Goal: Task Accomplishment & Management: Complete application form

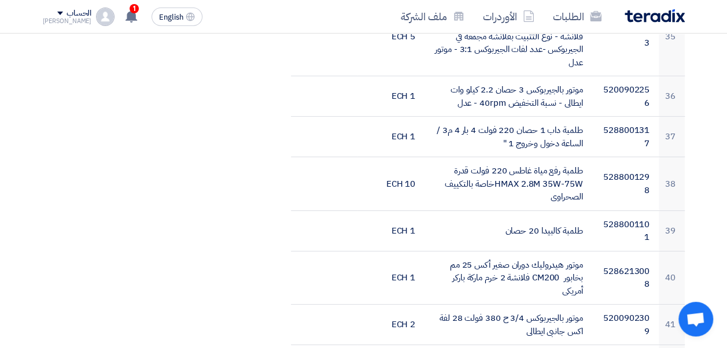
scroll to position [1904, 0]
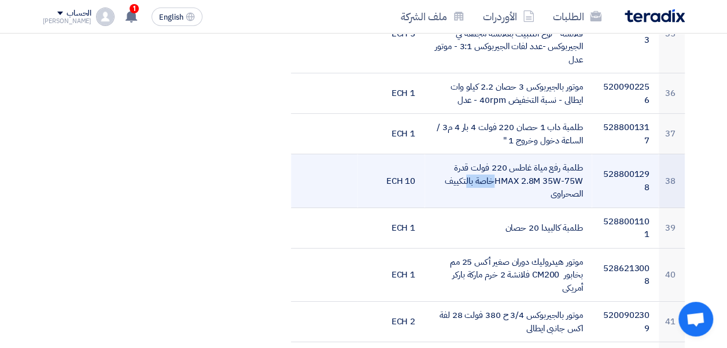
drag, startPoint x: 496, startPoint y: 156, endPoint x: 536, endPoint y: 156, distance: 39.9
click at [536, 156] on td "طلمبة رفع مياة غاطس 220 فولت قدرة HMAX 2.8M 35W-75Wخاصة بالتكييف الصحراوى" at bounding box center [508, 181] width 167 height 54
drag, startPoint x: 536, startPoint y: 156, endPoint x: 522, endPoint y: 170, distance: 20.0
click at [522, 170] on td "طلمبة رفع مياة غاطس 220 فولت قدرة HMAX 2.8M 35W-75Wخاصة بالتكييف الصحراوى" at bounding box center [508, 181] width 167 height 54
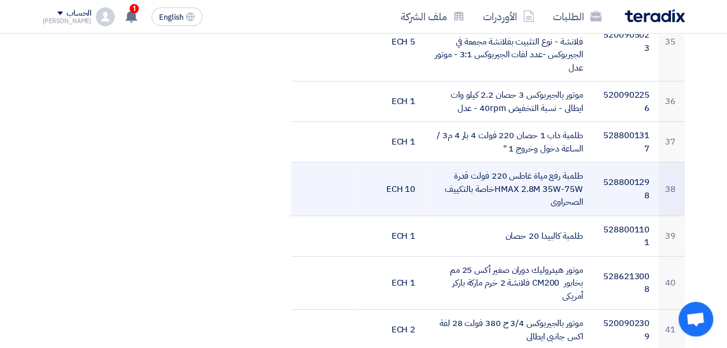
scroll to position [1897, 0]
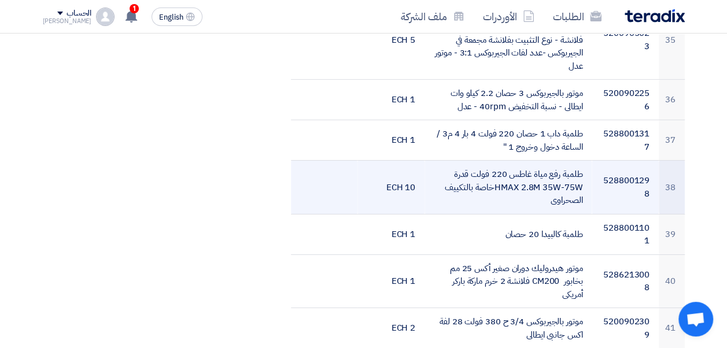
click at [489, 161] on td "طلمبة رفع مياة غاطس 220 فولت قدرة HMAX 2.8M 35W-75Wخاصة بالتكييف الصحراوى" at bounding box center [508, 188] width 167 height 54
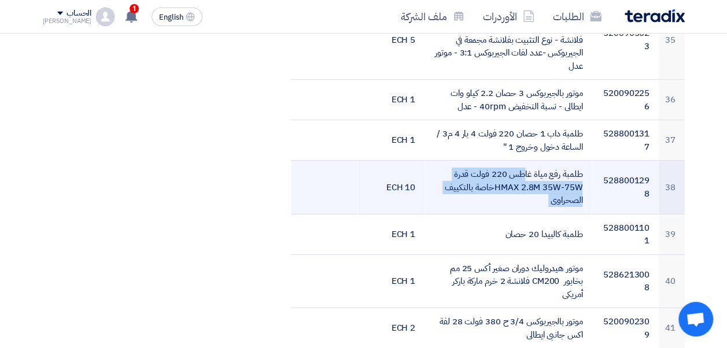
click at [489, 161] on td "طلمبة رفع مياة غاطس 220 فولت قدرة HMAX 2.8M 35W-75Wخاصة بالتكييف الصحراوى" at bounding box center [508, 188] width 167 height 54
drag, startPoint x: 489, startPoint y: 159, endPoint x: 394, endPoint y: 161, distance: 95.5
click at [393, 161] on td "10 ECH" at bounding box center [390, 188] width 67 height 54
click at [396, 163] on td "10 ECH" at bounding box center [390, 188] width 67 height 54
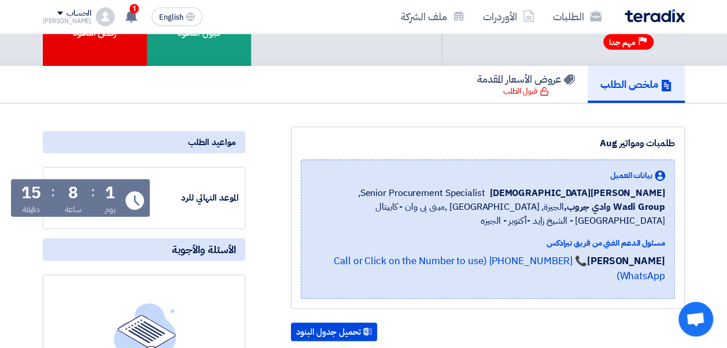
scroll to position [0, 0]
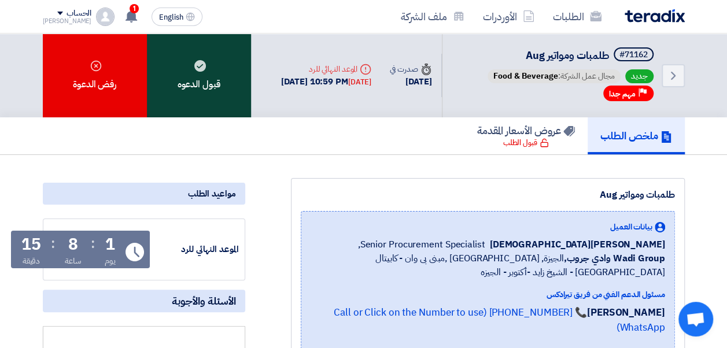
click at [177, 108] on div "قبول الدعوه" at bounding box center [199, 76] width 104 height 84
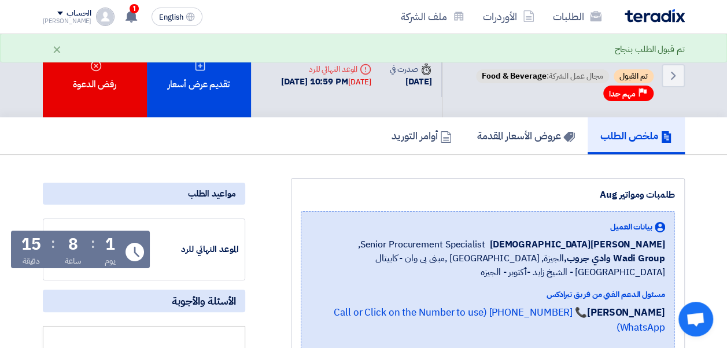
click at [197, 61] on div "تم قبول الطلب بنجاح ×" at bounding box center [363, 48] width 727 height 29
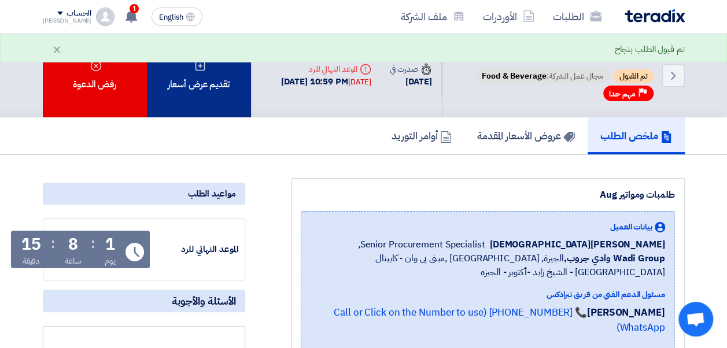
click at [200, 73] on div "تقديم عرض أسعار" at bounding box center [199, 76] width 104 height 84
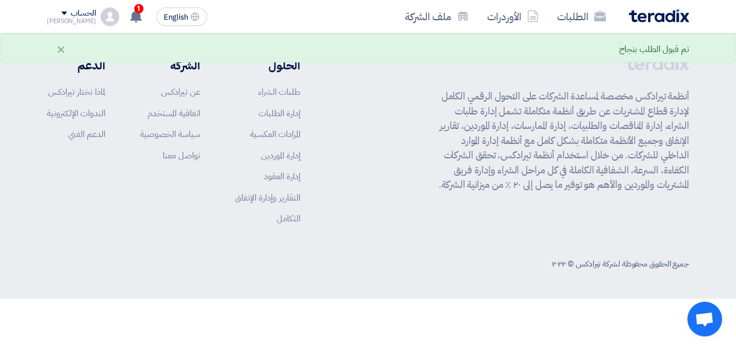
click at [200, 73] on div "الحلول طلبات الشراء إدارة الطلبات المزادات العكسية إدارة الموردين إدارة العقود …" at bounding box center [173, 145] width 253 height 177
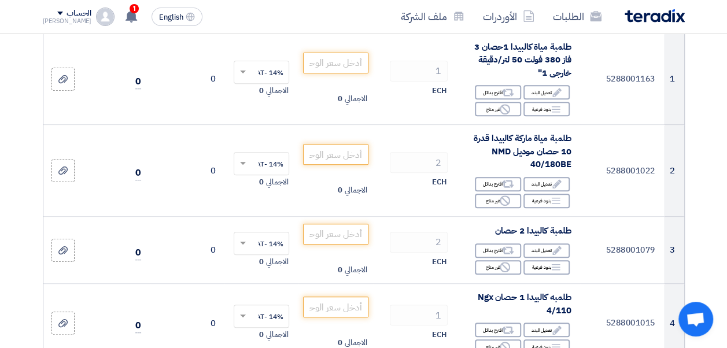
scroll to position [184, 0]
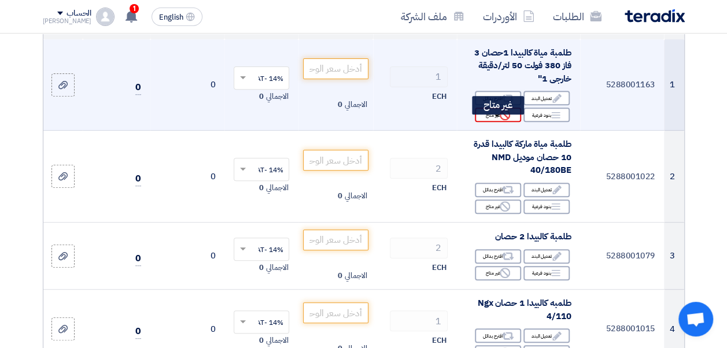
click at [502, 120] on icon "Reject" at bounding box center [505, 115] width 10 height 10
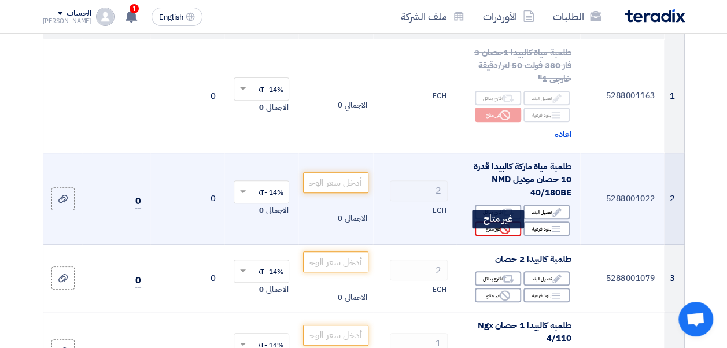
click at [514, 236] on div "Reject غير متاح" at bounding box center [498, 229] width 46 height 14
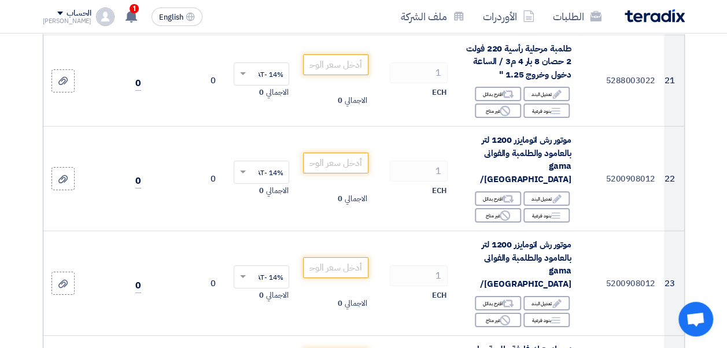
scroll to position [1905, 0]
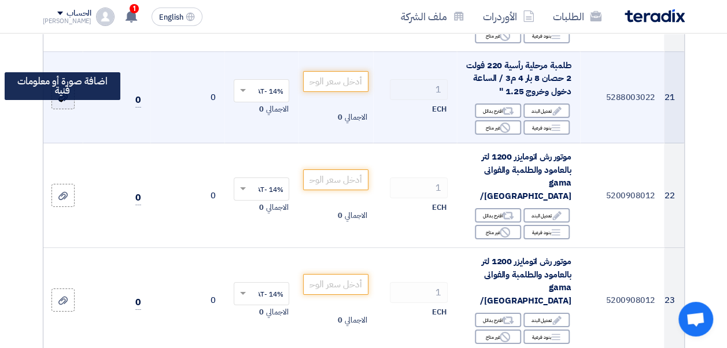
click at [66, 102] on icon at bounding box center [62, 97] width 9 height 9
click at [0, 0] on input "file" at bounding box center [0, 0] width 0 height 0
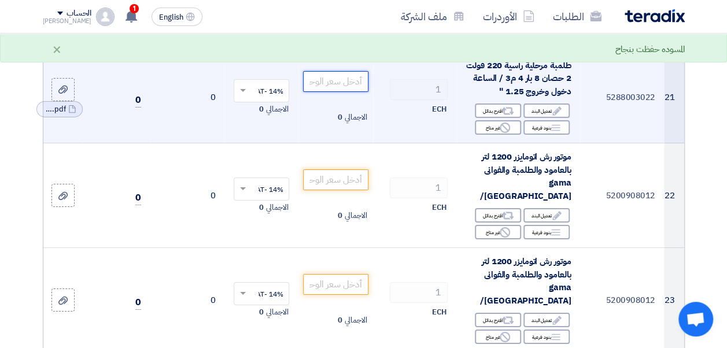
click at [348, 92] on input "number" at bounding box center [335, 81] width 65 height 21
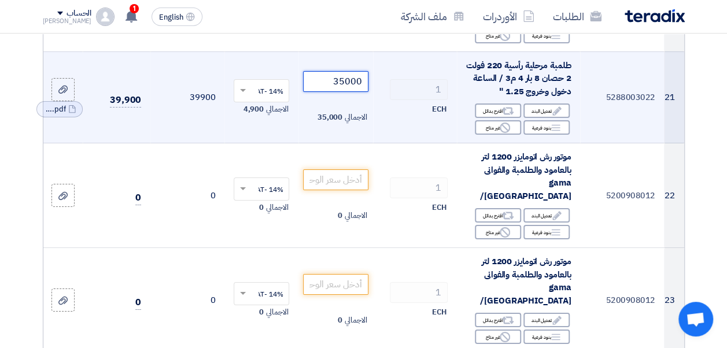
type input "35000"
click at [257, 101] on input "text" at bounding box center [268, 91] width 32 height 19
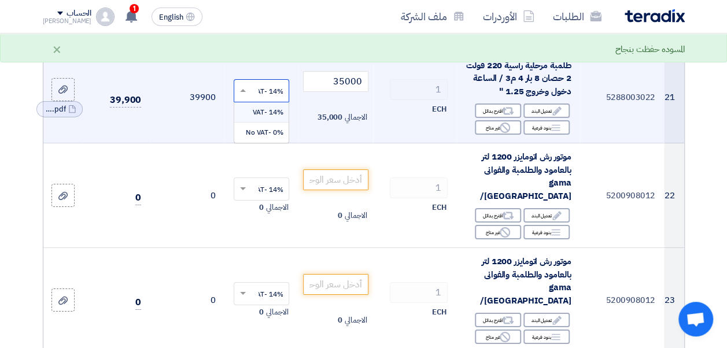
click at [257, 101] on input "text" at bounding box center [268, 91] width 32 height 19
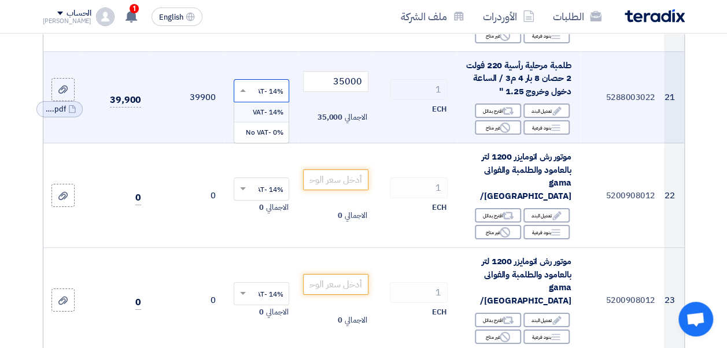
click at [257, 101] on input "text" at bounding box center [268, 91] width 32 height 19
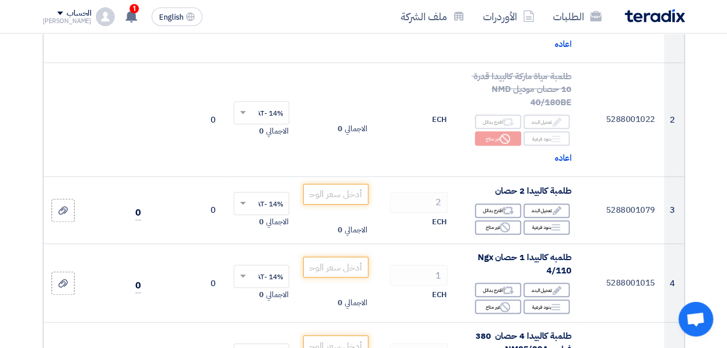
scroll to position [286, 0]
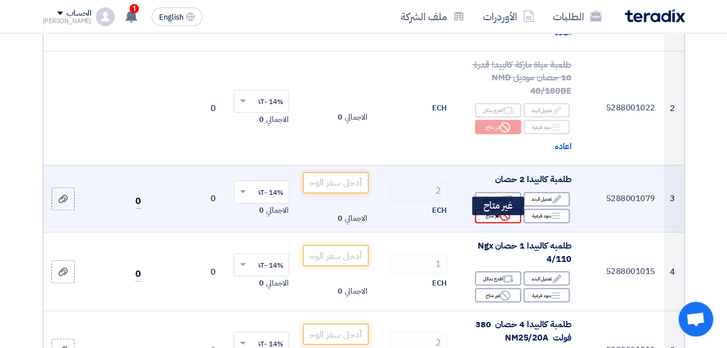
click at [509, 221] on icon "Reject" at bounding box center [505, 216] width 10 height 10
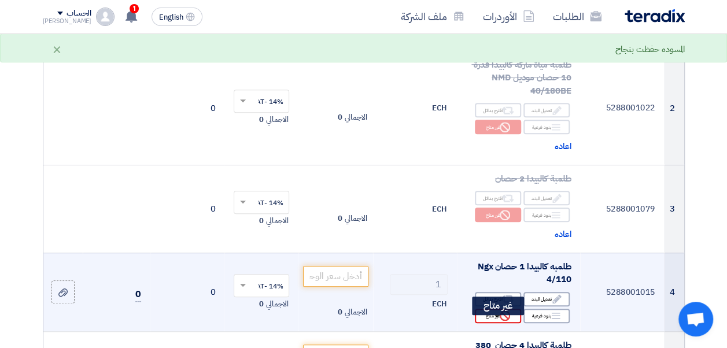
click at [504, 321] on icon "Reject" at bounding box center [505, 316] width 10 height 10
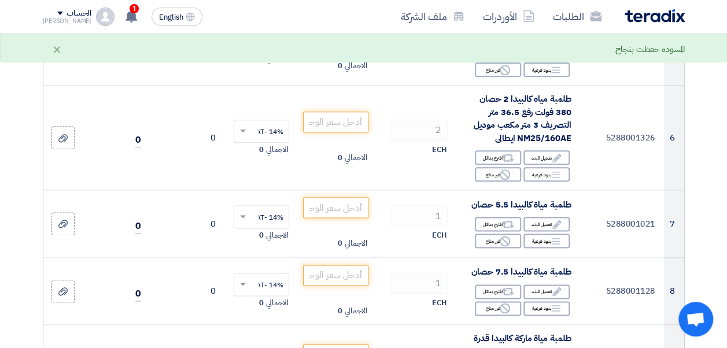
scroll to position [627, 0]
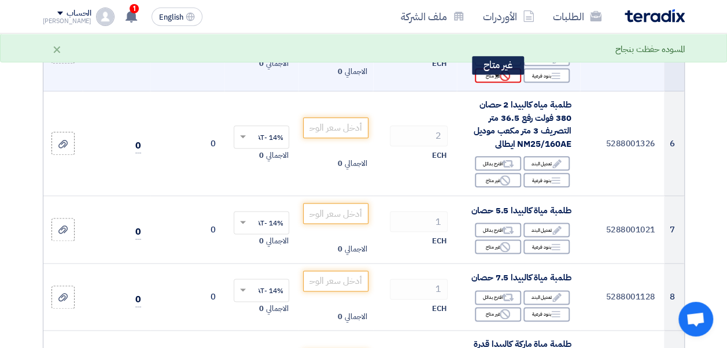
click at [508, 81] on icon "Reject" at bounding box center [505, 76] width 10 height 10
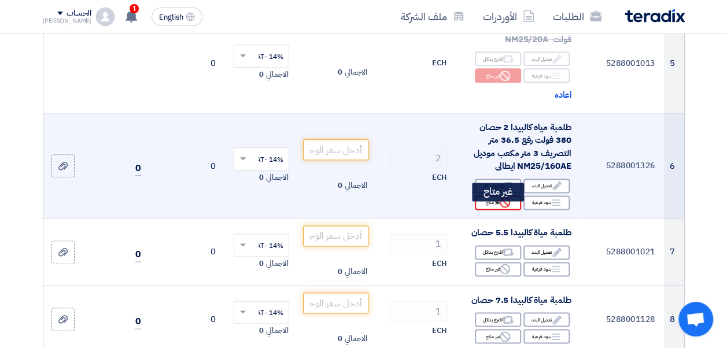
click at [504, 208] on icon "Reject" at bounding box center [505, 202] width 10 height 10
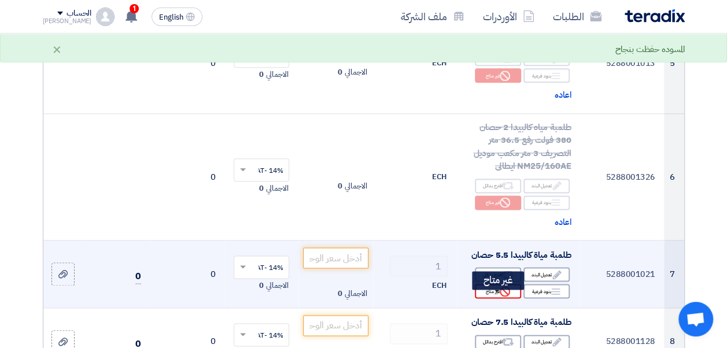
click at [508, 297] on use at bounding box center [505, 291] width 10 height 10
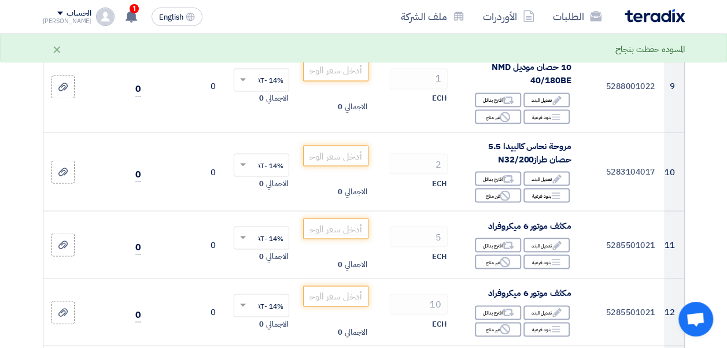
scroll to position [971, 0]
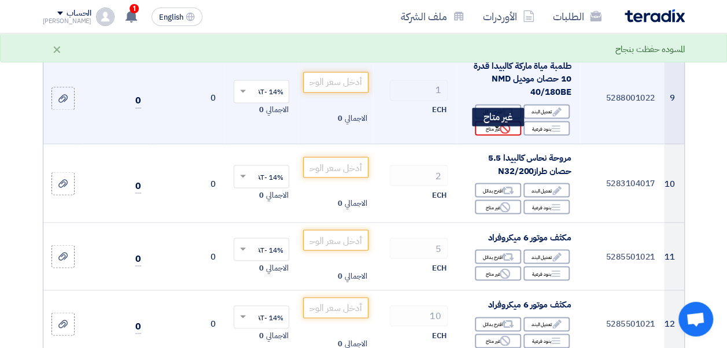
click at [514, 135] on div "Reject غير متاح" at bounding box center [498, 128] width 46 height 14
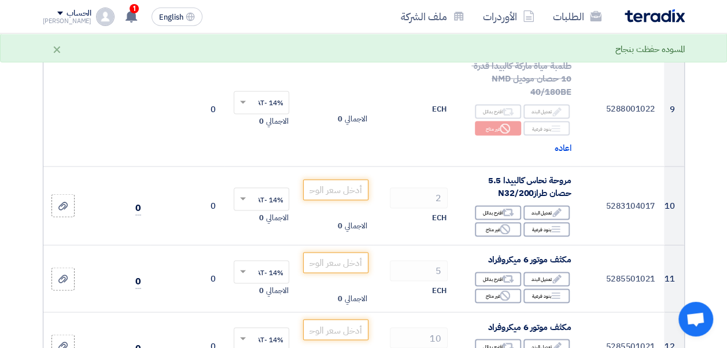
scroll to position [1069, 0]
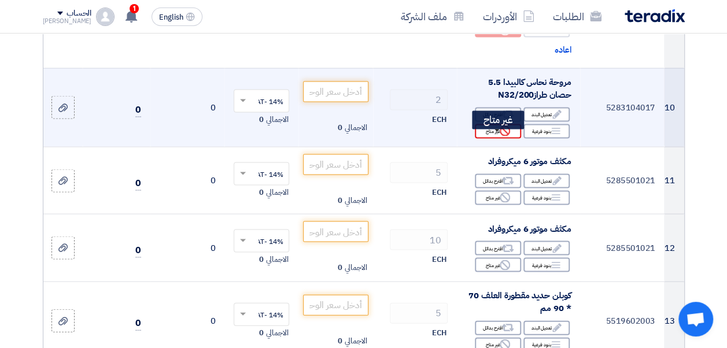
click at [486, 135] on div "Reject غير متاح" at bounding box center [498, 131] width 46 height 14
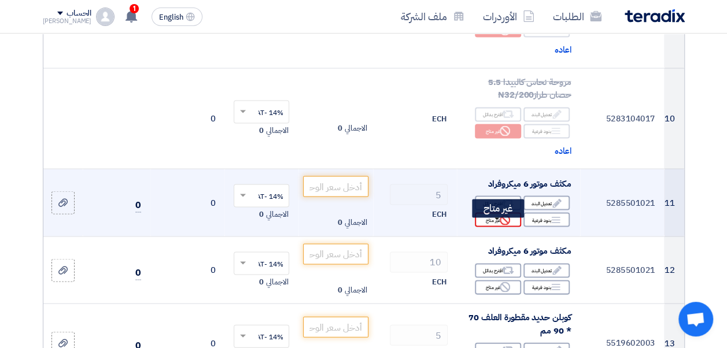
click at [498, 224] on div "Reject غير متاح" at bounding box center [498, 219] width 46 height 14
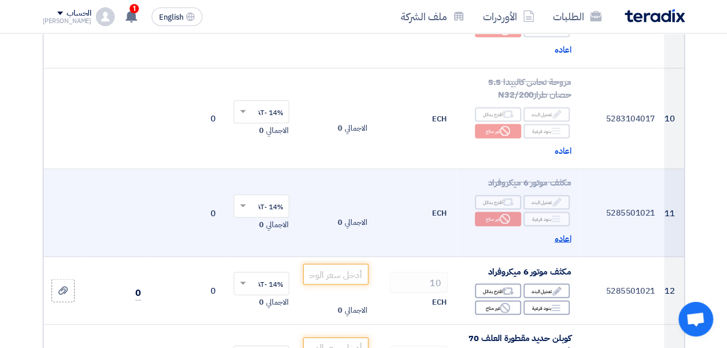
click at [561, 244] on span "اعاده" at bounding box center [563, 238] width 17 height 13
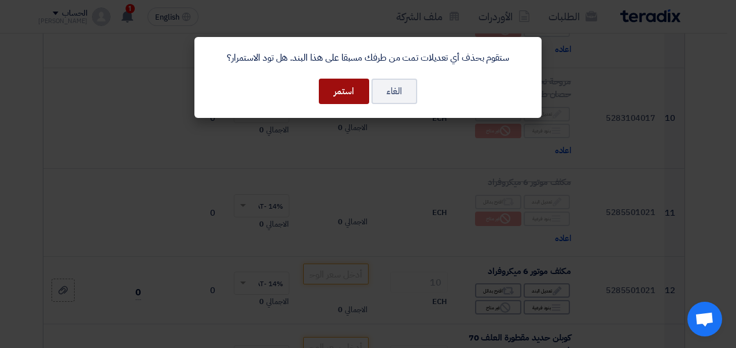
click at [347, 89] on button "استمر" at bounding box center [344, 91] width 50 height 25
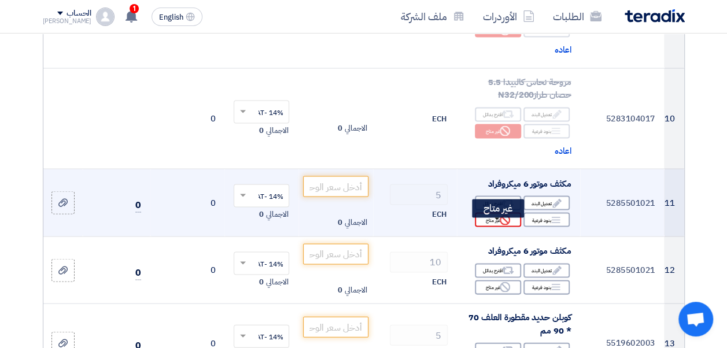
click at [503, 225] on icon "Reject" at bounding box center [505, 220] width 10 height 10
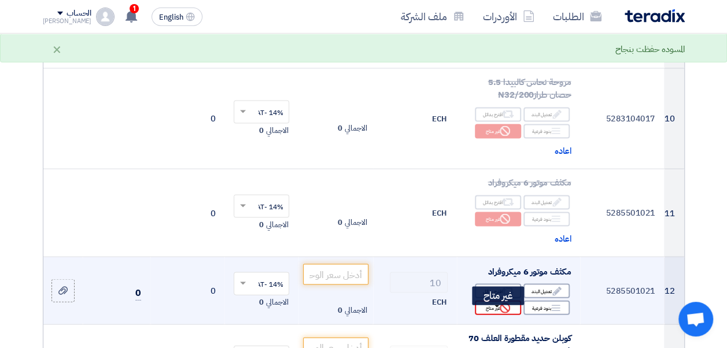
click at [503, 311] on icon "Reject" at bounding box center [505, 308] width 10 height 10
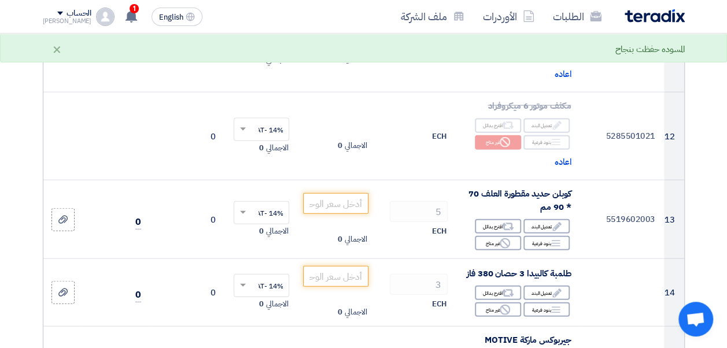
scroll to position [1269, 0]
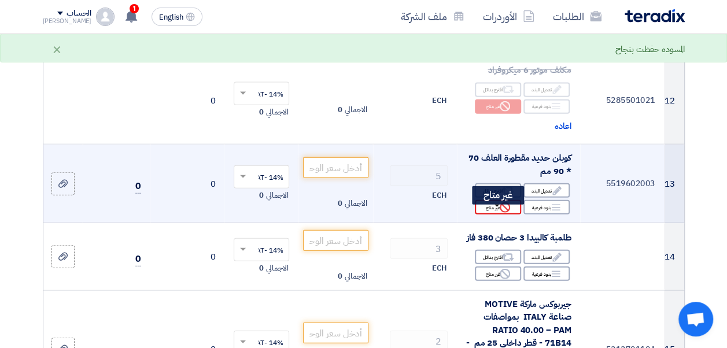
click at [483, 213] on div "Reject غير متاح" at bounding box center [498, 207] width 46 height 14
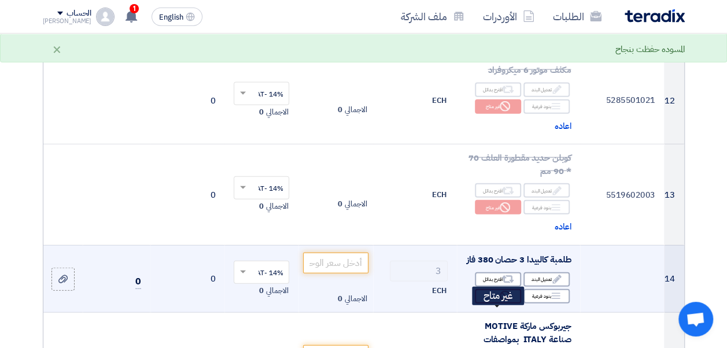
click at [496, 304] on div "Reject غير متاح" at bounding box center [498, 296] width 46 height 14
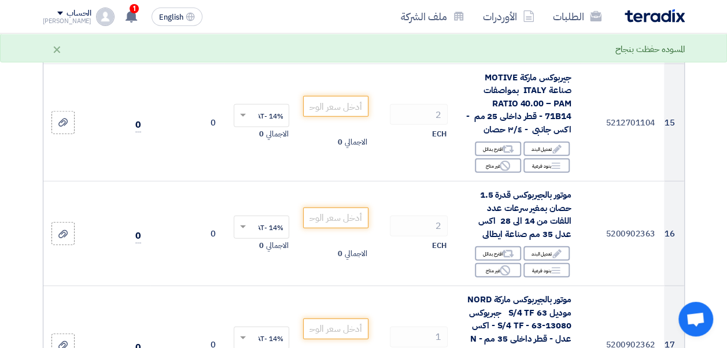
scroll to position [1562, 0]
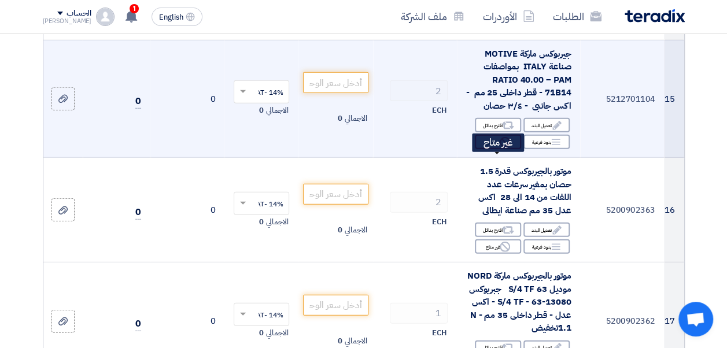
click at [489, 149] on div "Reject غير متاح" at bounding box center [498, 142] width 46 height 14
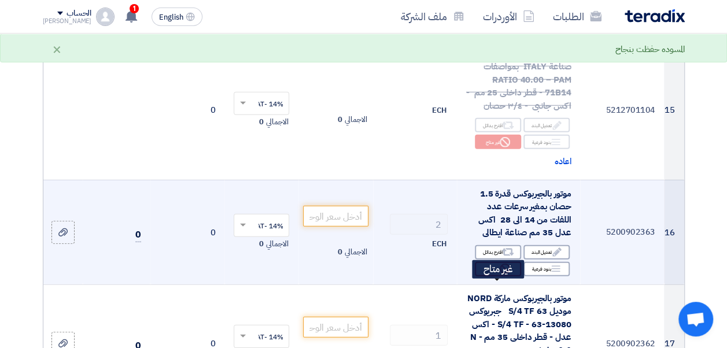
click at [489, 277] on div "Reject غير متاح" at bounding box center [498, 269] width 46 height 14
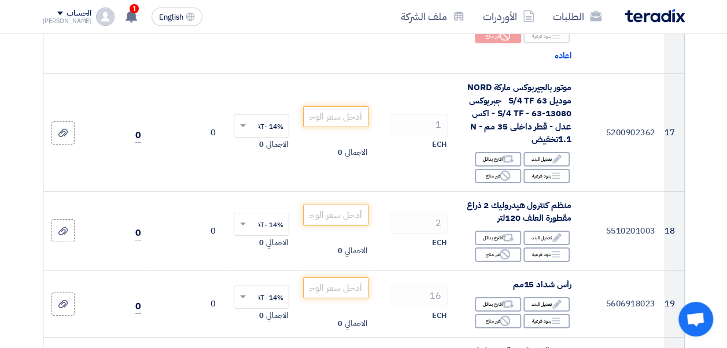
scroll to position [1801, 0]
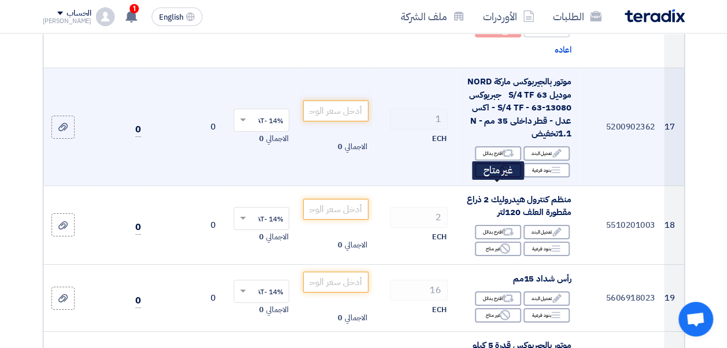
click at [501, 175] on icon "Reject" at bounding box center [505, 170] width 10 height 10
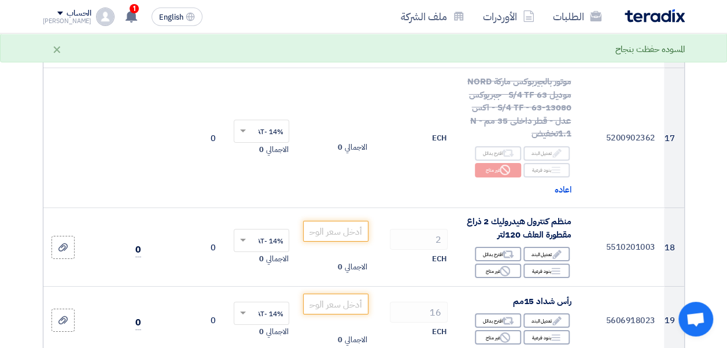
drag, startPoint x: 723, startPoint y: 145, endPoint x: 718, endPoint y: 152, distance: 8.7
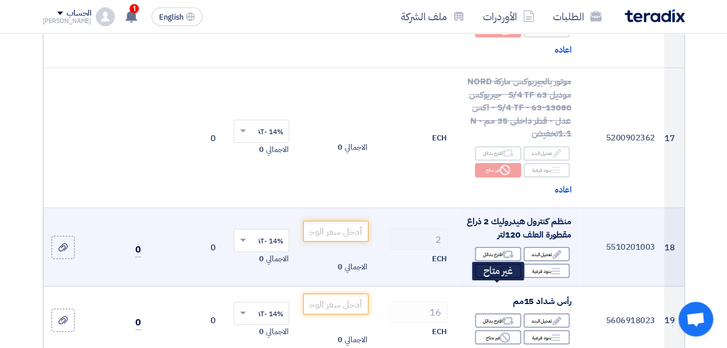
click at [497, 278] on div "Reject غير متاح" at bounding box center [498, 271] width 46 height 14
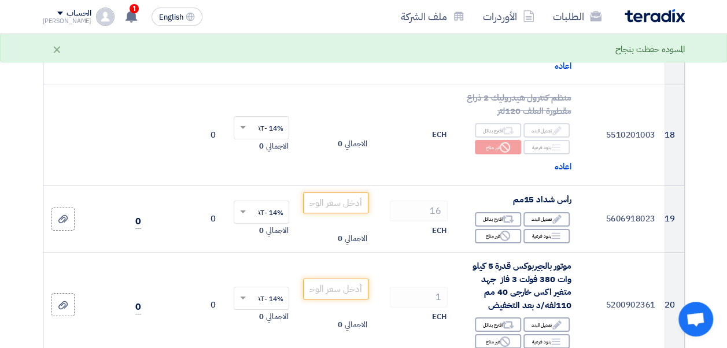
scroll to position [1944, 0]
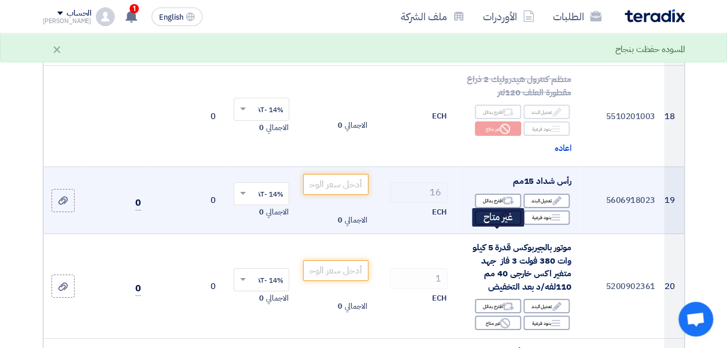
click at [509, 223] on use at bounding box center [505, 217] width 10 height 10
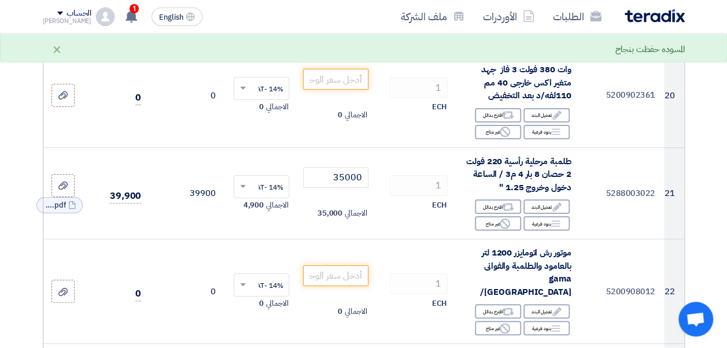
scroll to position [2161, 0]
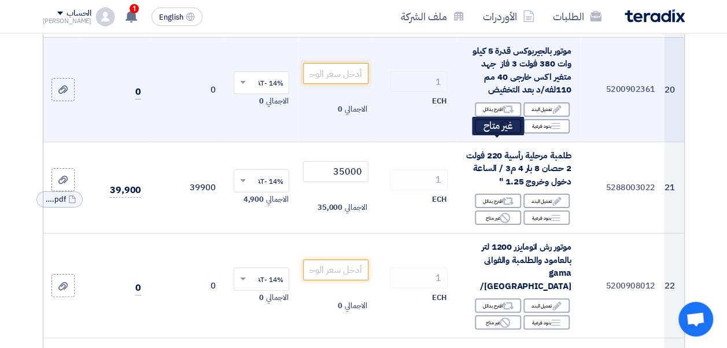
click at [494, 134] on div "Reject غير متاح" at bounding box center [498, 126] width 46 height 14
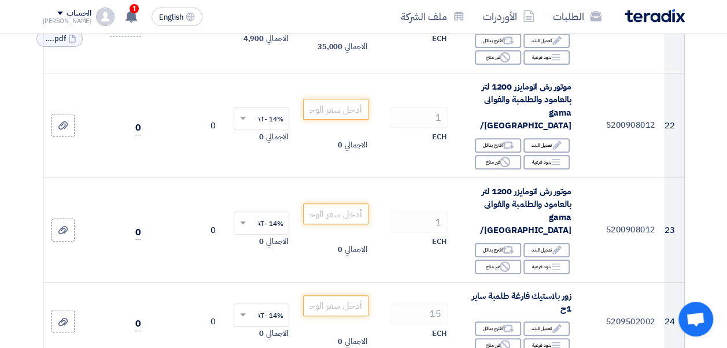
scroll to position [2411, 0]
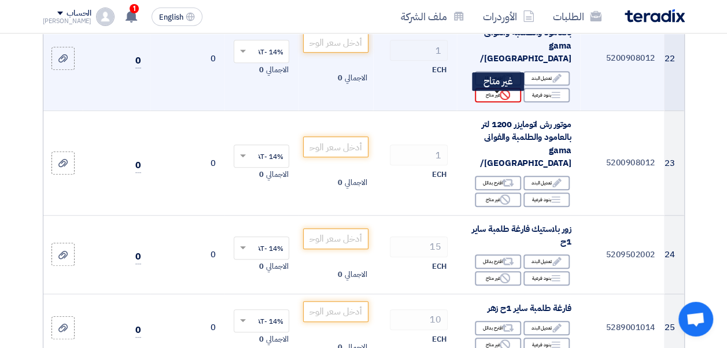
click at [502, 100] on use at bounding box center [505, 95] width 10 height 10
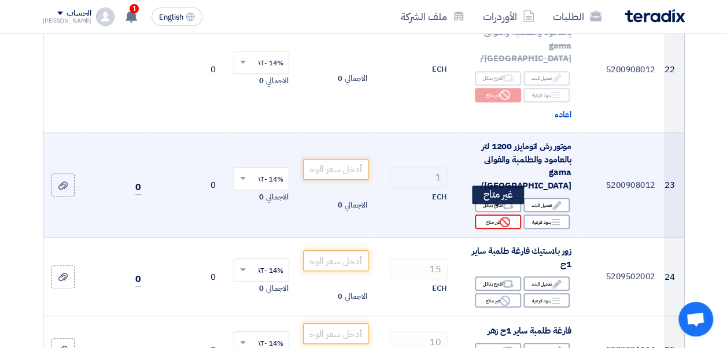
click at [495, 215] on div "Reject غير متاح" at bounding box center [498, 222] width 46 height 14
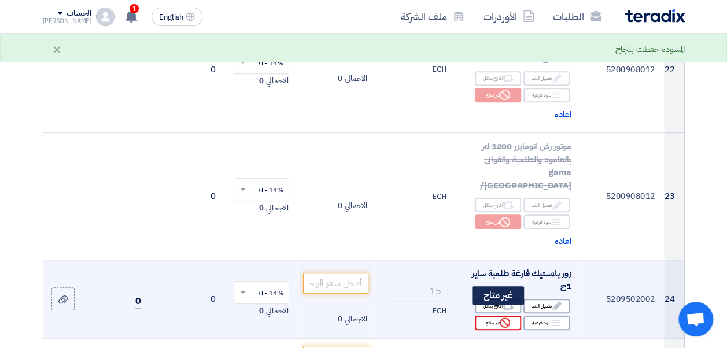
click at [489, 316] on div "Reject غير متاح" at bounding box center [498, 323] width 46 height 14
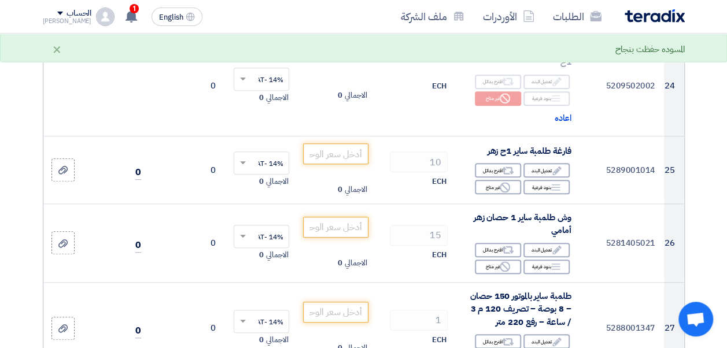
scroll to position [2660, 0]
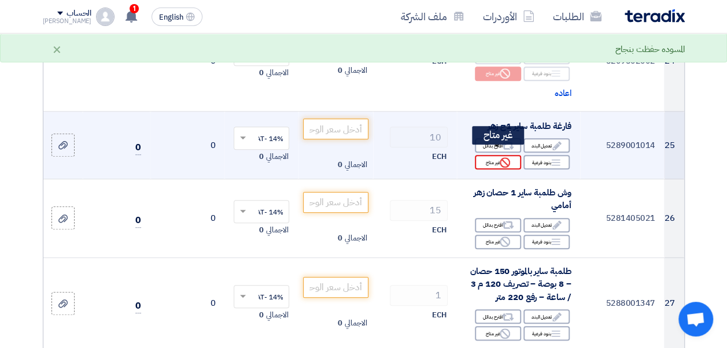
click at [504, 157] on icon "Reject" at bounding box center [505, 162] width 10 height 10
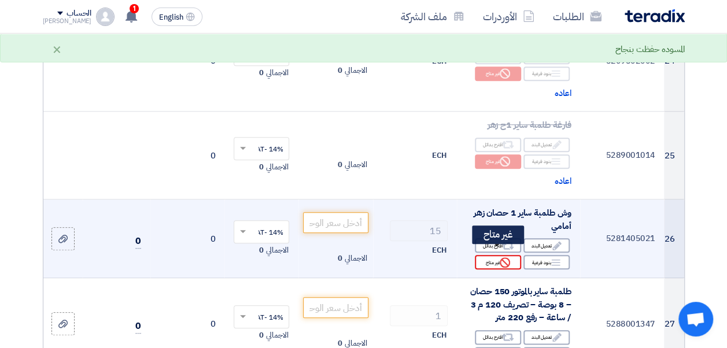
click at [502, 257] on use at bounding box center [505, 262] width 10 height 10
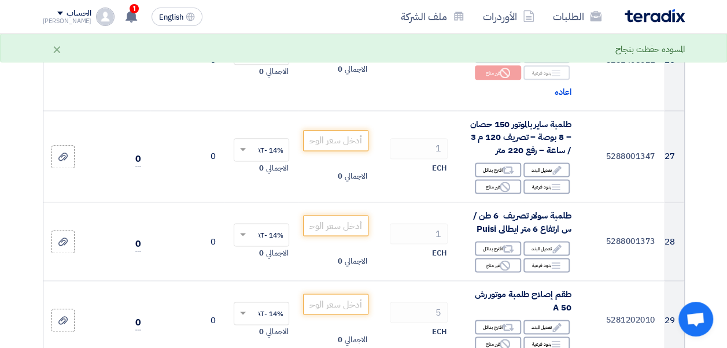
scroll to position [2881, 0]
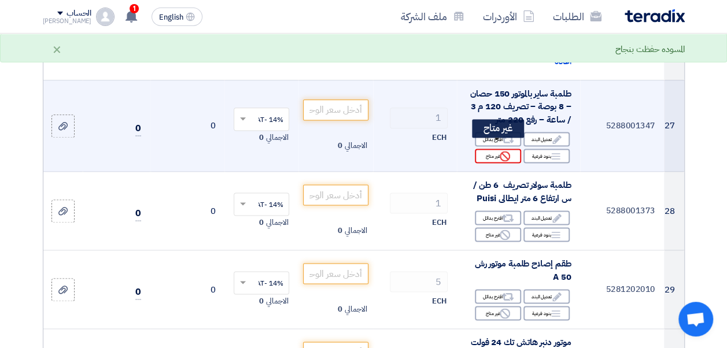
click at [503, 151] on use at bounding box center [505, 156] width 10 height 10
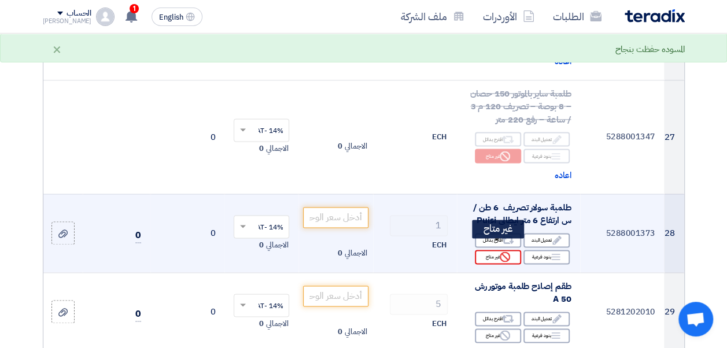
click at [491, 250] on div "Reject غير متاح" at bounding box center [498, 257] width 46 height 14
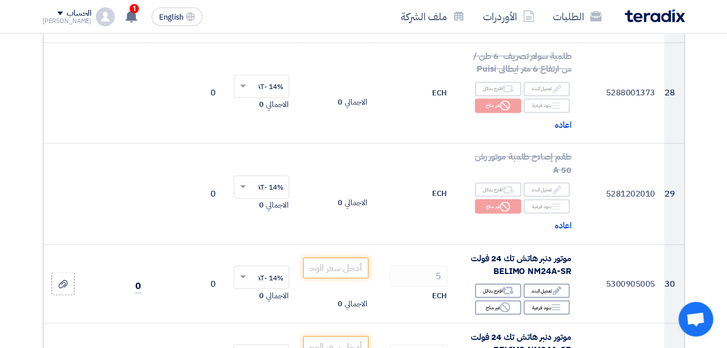
scroll to position [3026, 0]
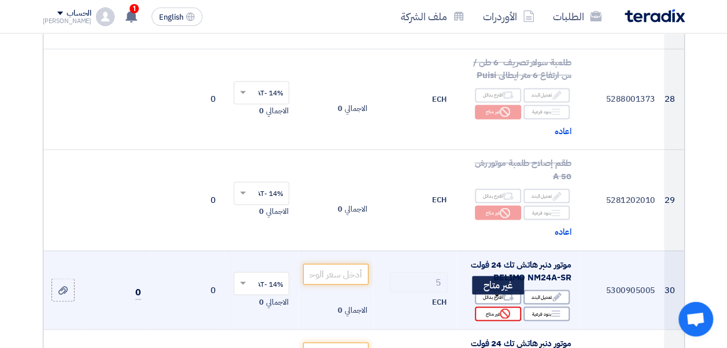
click at [488, 307] on div "Reject غير متاح" at bounding box center [498, 314] width 46 height 14
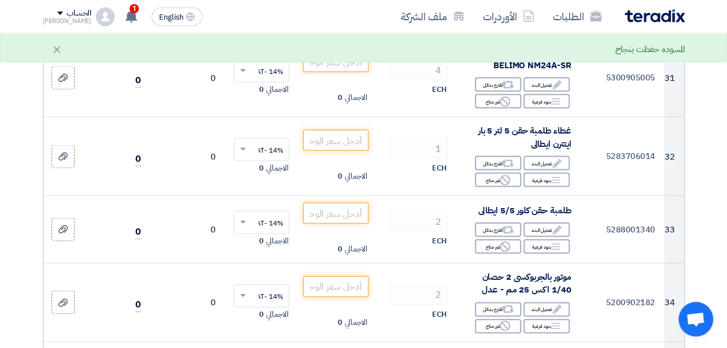
scroll to position [3326, 0]
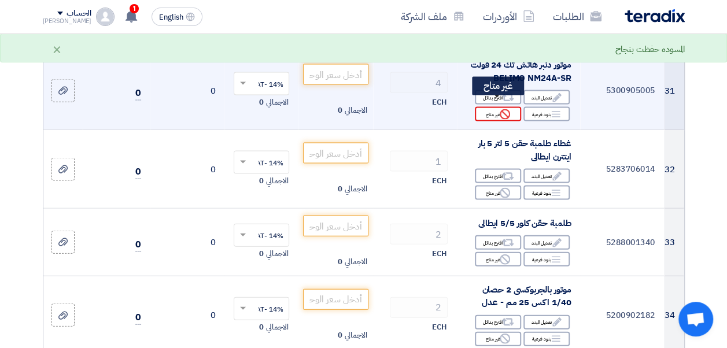
click at [494, 107] on div "Reject غير متاح" at bounding box center [498, 114] width 46 height 14
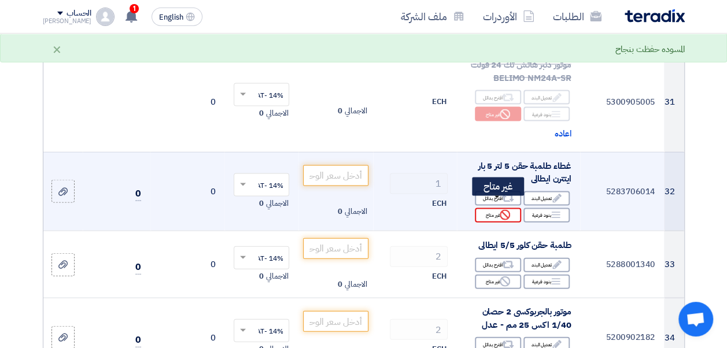
click at [503, 210] on icon "Reject" at bounding box center [505, 215] width 10 height 10
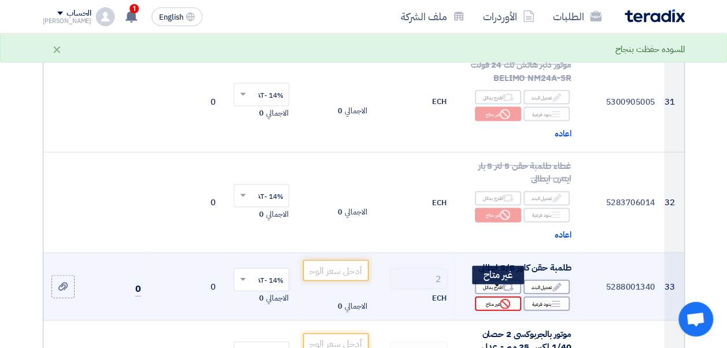
click at [499, 297] on div "Reject غير متاح" at bounding box center [498, 304] width 46 height 14
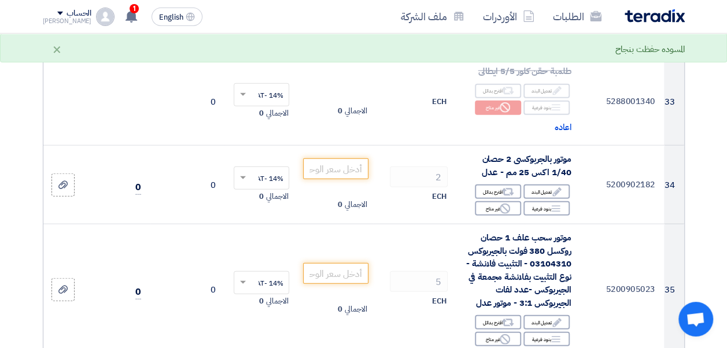
scroll to position [3534, 0]
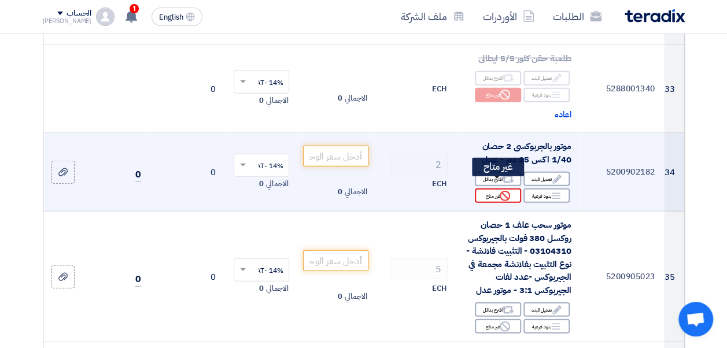
click at [505, 191] on icon "Reject" at bounding box center [505, 196] width 10 height 10
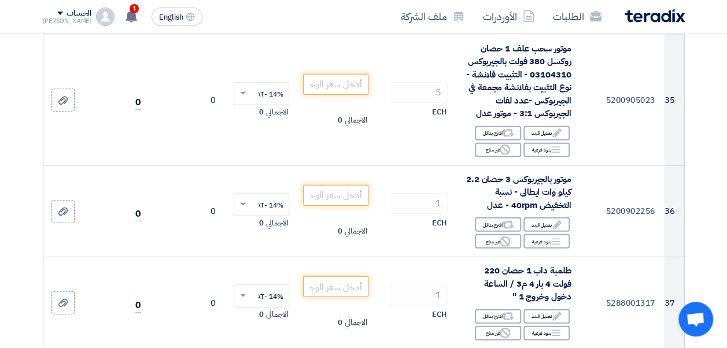
scroll to position [3721, 0]
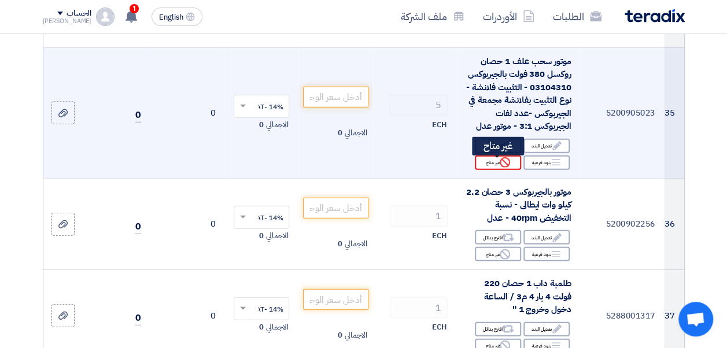
click at [494, 170] on div "Reject غير متاح" at bounding box center [498, 163] width 46 height 14
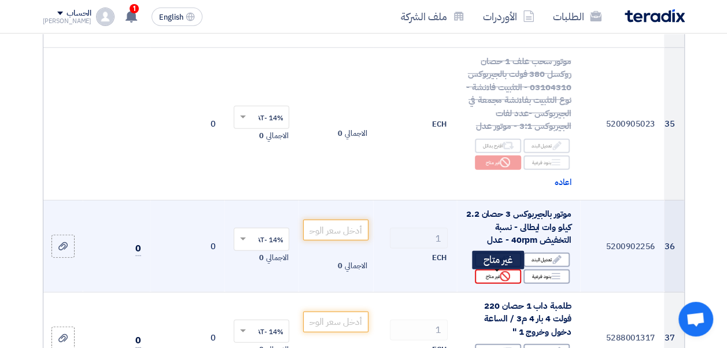
click at [489, 277] on div "Reject غير متاح" at bounding box center [498, 277] width 46 height 14
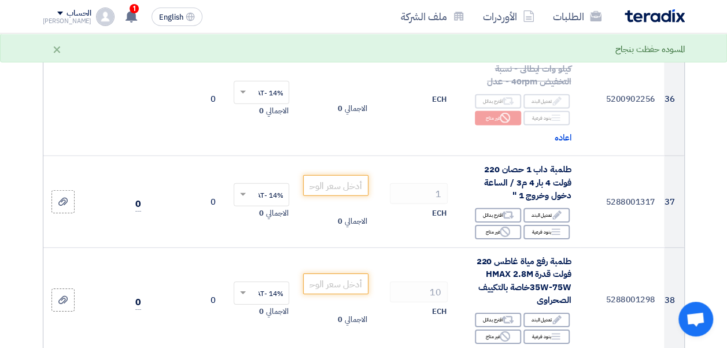
scroll to position [3990, 0]
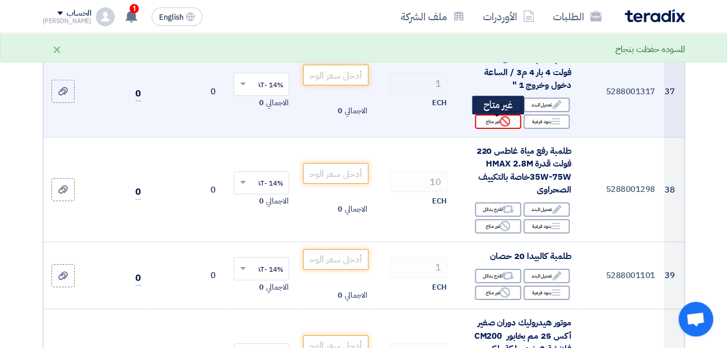
click at [500, 127] on icon "Reject" at bounding box center [505, 121] width 10 height 10
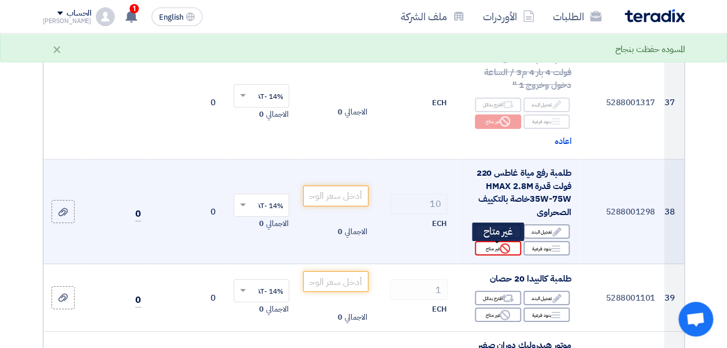
click at [499, 256] on div "Reject غير متاح" at bounding box center [498, 248] width 46 height 14
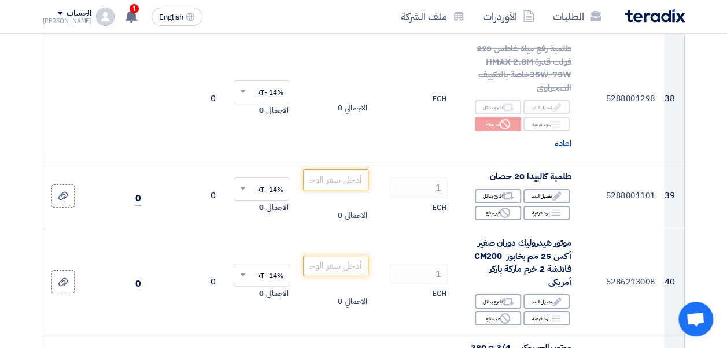
scroll to position [4160, 0]
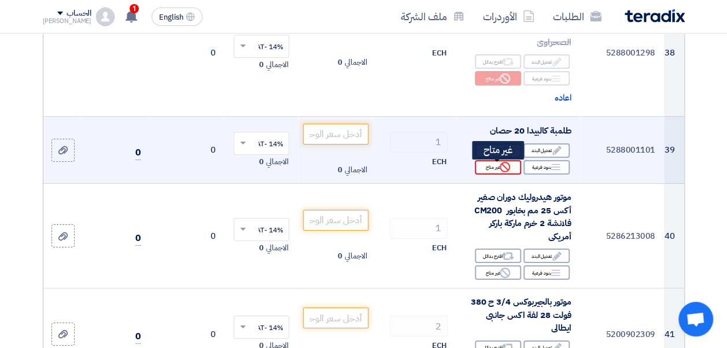
click at [498, 168] on div "Reject غير متاح" at bounding box center [498, 167] width 46 height 14
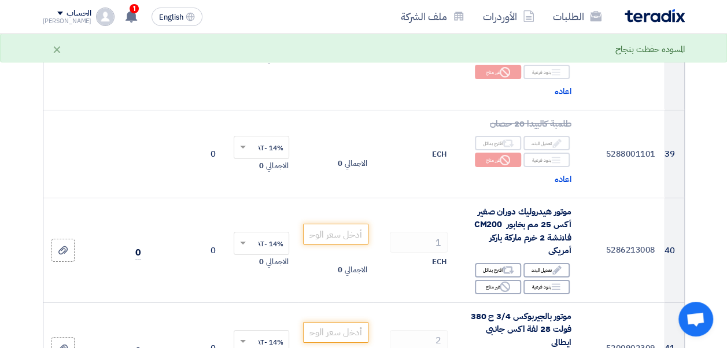
scroll to position [4258, 0]
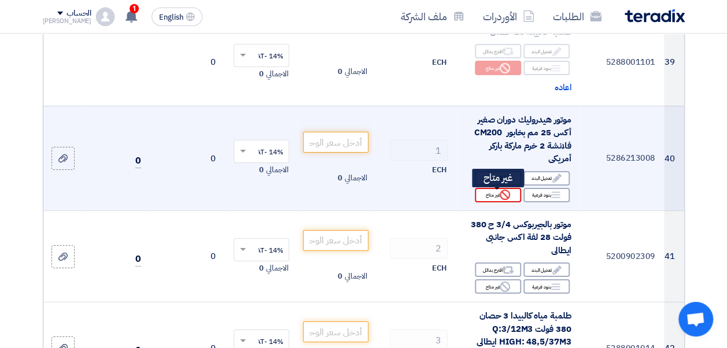
click at [506, 193] on icon "Reject" at bounding box center [505, 195] width 10 height 10
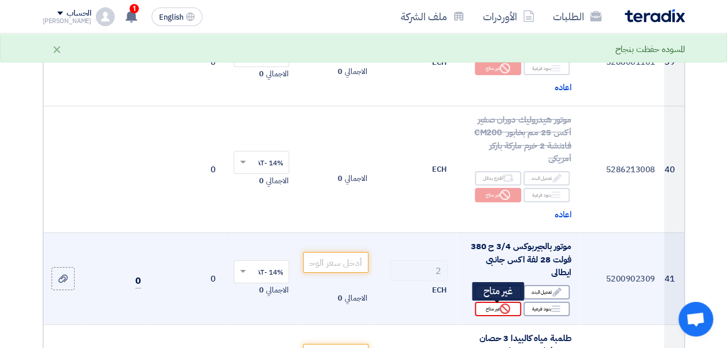
click at [502, 304] on div "Reject غير متاح" at bounding box center [498, 309] width 46 height 14
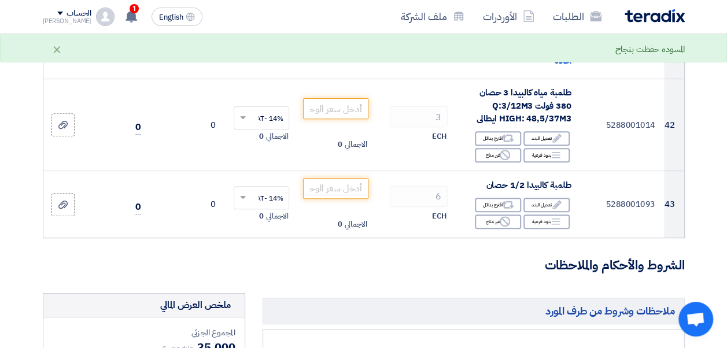
scroll to position [4533, 0]
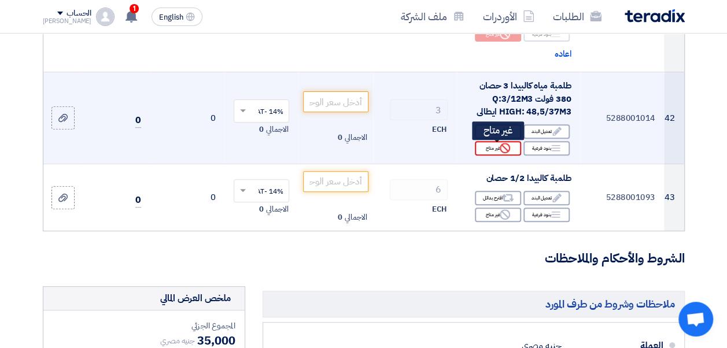
click at [501, 153] on icon "Reject" at bounding box center [505, 148] width 10 height 10
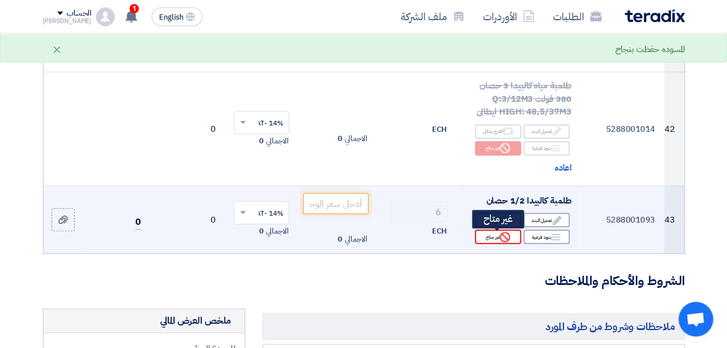
click at [503, 234] on use at bounding box center [505, 237] width 10 height 10
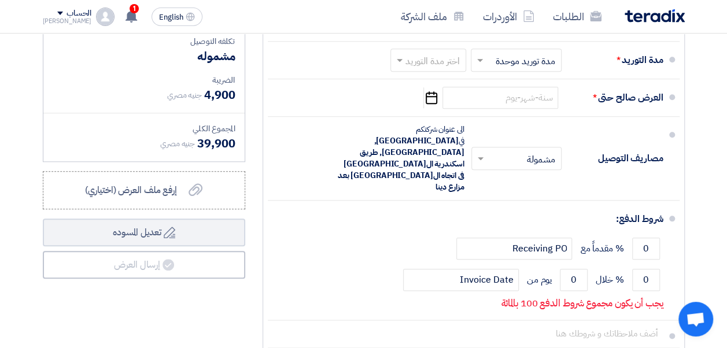
scroll to position [4886, 0]
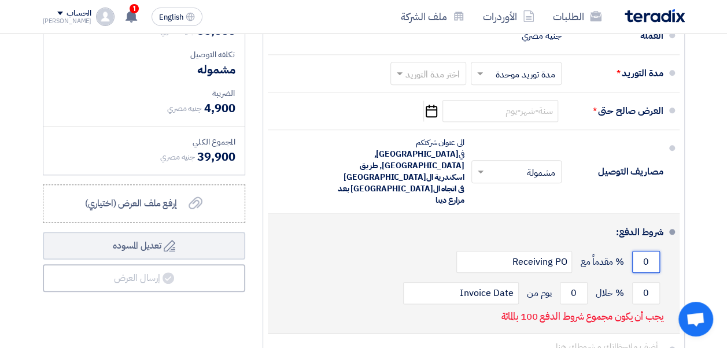
click at [633, 251] on input "0" at bounding box center [646, 262] width 28 height 22
type input "0"
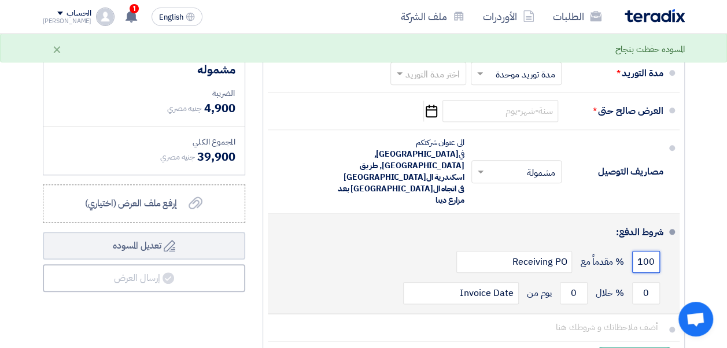
type input "100"
click at [578, 219] on div "شروط الدفع:" at bounding box center [474, 233] width 377 height 28
click at [575, 282] on input "0" at bounding box center [574, 293] width 28 height 22
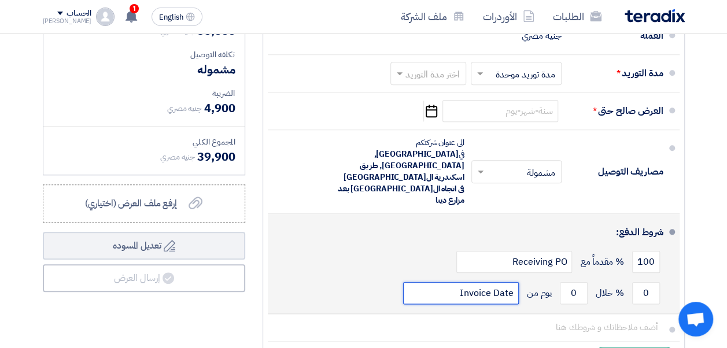
click at [469, 282] on input "Invoice Date" at bounding box center [461, 293] width 116 height 22
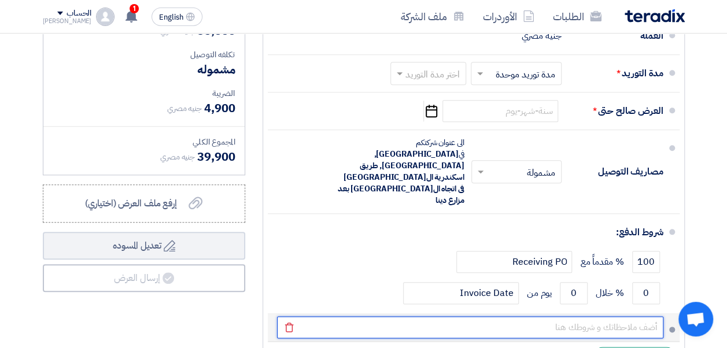
click at [517, 316] on input "text" at bounding box center [470, 327] width 386 height 22
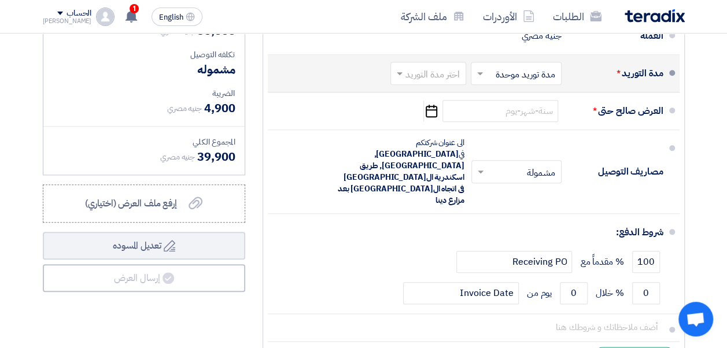
click at [519, 74] on input "text" at bounding box center [513, 74] width 85 height 17
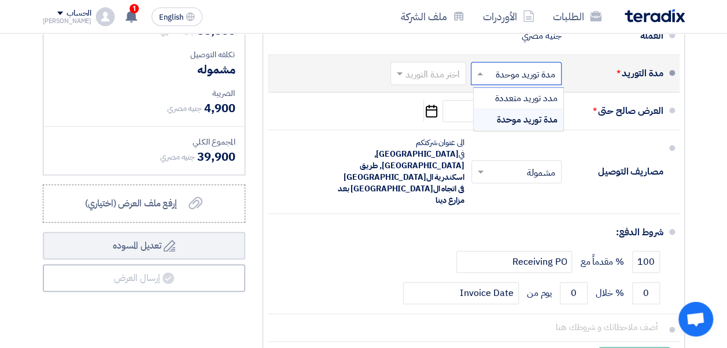
click at [519, 74] on input "text" at bounding box center [513, 74] width 85 height 17
click at [449, 75] on input "text" at bounding box center [426, 74] width 70 height 17
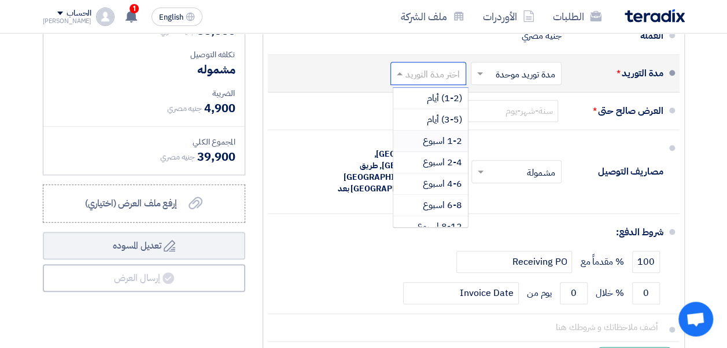
click at [459, 141] on span "1-2 اسبوع" at bounding box center [442, 141] width 39 height 14
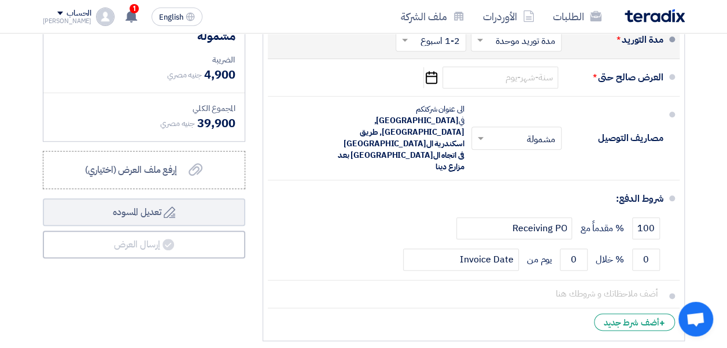
scroll to position [4899, 0]
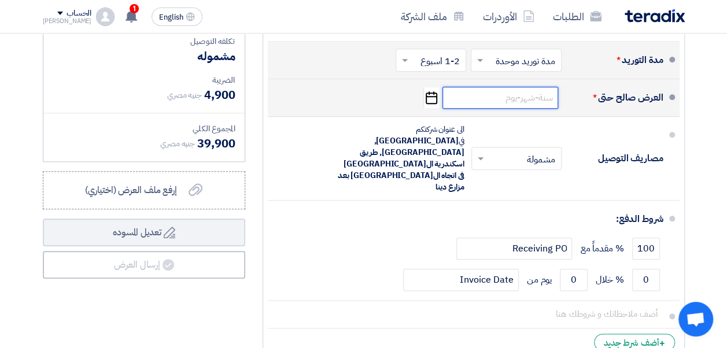
click at [513, 91] on input at bounding box center [501, 98] width 116 height 22
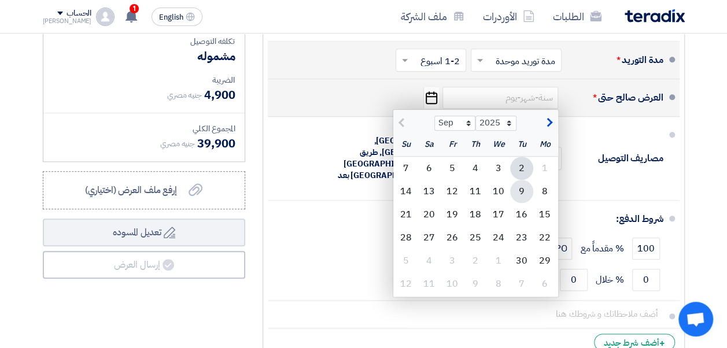
click at [526, 200] on div "9" at bounding box center [521, 191] width 23 height 23
type input "[DATE]"
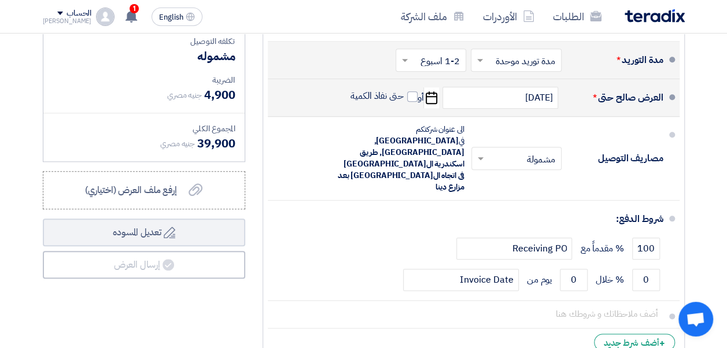
click at [526, 233] on div "100 % مقدماً مع Receiving PO" at bounding box center [470, 248] width 386 height 31
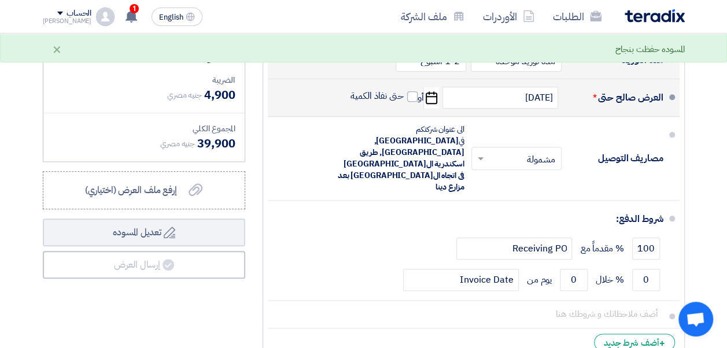
click at [526, 233] on div "100 % مقدماً مع Receiving PO" at bounding box center [470, 248] width 386 height 31
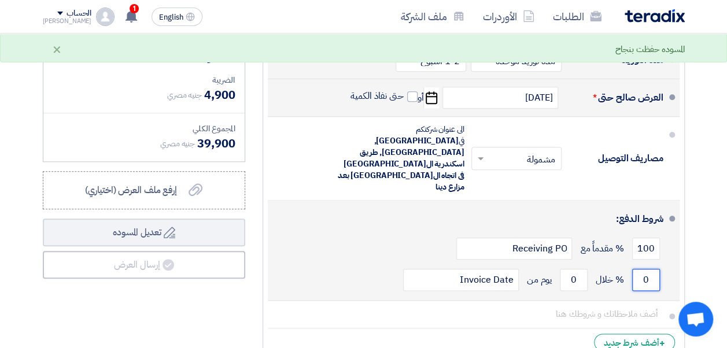
click at [649, 269] on input "0" at bounding box center [646, 280] width 28 height 22
click at [569, 269] on input "0" at bounding box center [574, 280] width 28 height 22
click at [648, 238] on input "100" at bounding box center [646, 249] width 28 height 22
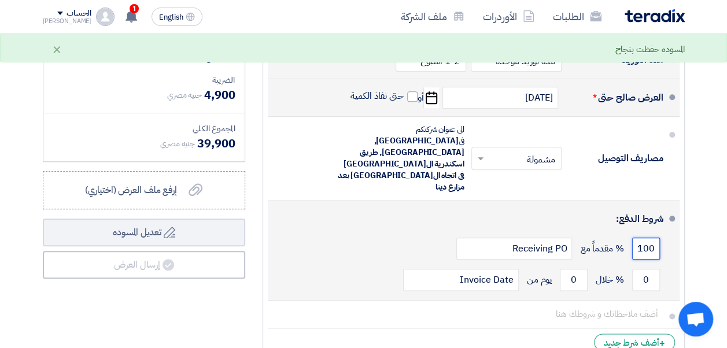
click at [648, 238] on input "100" at bounding box center [646, 249] width 28 height 22
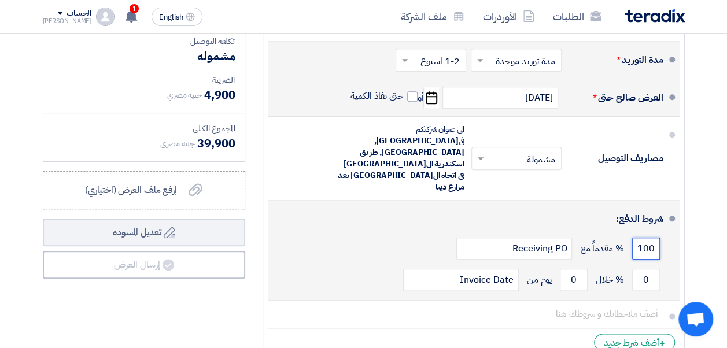
click at [648, 238] on input "100" at bounding box center [646, 249] width 28 height 22
click at [375, 233] on div "100 % مقدماً مع Receiving PO" at bounding box center [470, 248] width 386 height 31
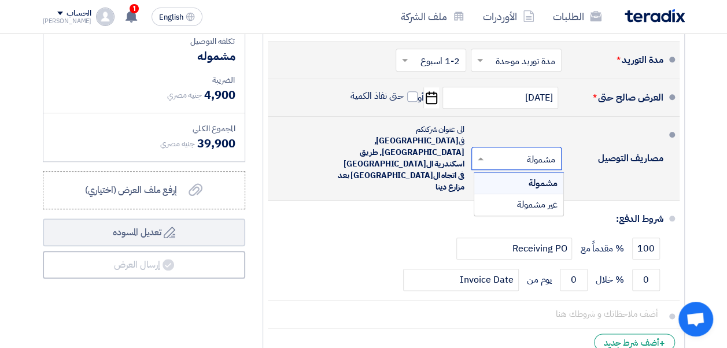
click at [511, 151] on input "text" at bounding box center [514, 159] width 84 height 17
click at [524, 198] on span "غير مشمولة" at bounding box center [537, 205] width 40 height 14
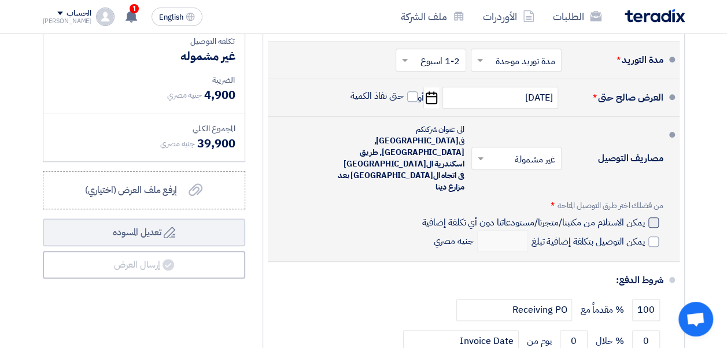
click at [654, 218] on div at bounding box center [653, 223] width 10 height 10
click at [644, 216] on input "يمكن الاستلام من مكتبنا/متجرنا/مستودعاتنا دون أي تكلفة إضافية" at bounding box center [531, 227] width 225 height 22
checkbox input "true"
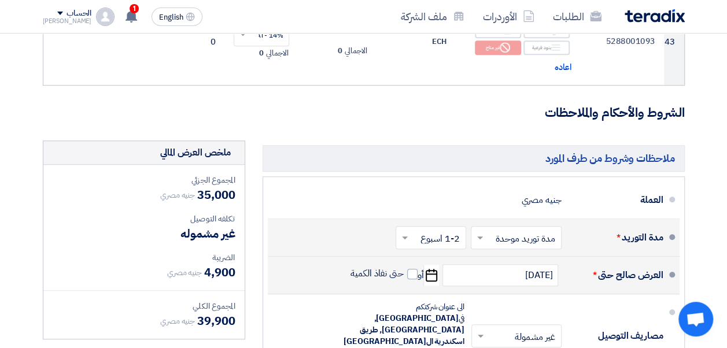
scroll to position [4782, 0]
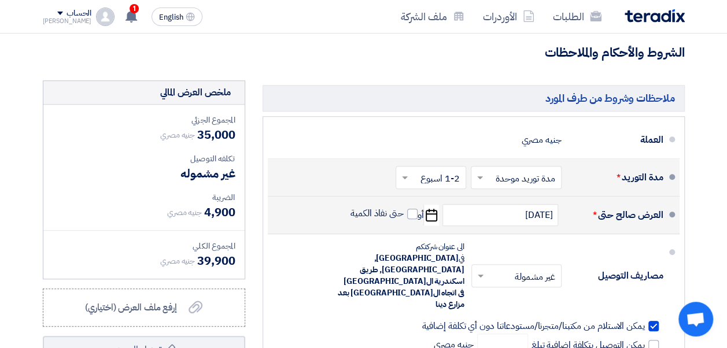
click at [670, 180] on li "مدة التوريد * اختر مدة التوريد × مدة توريد موحدة × اختر مدة التوريد × 1-2 اسبوع…" at bounding box center [474, 178] width 412 height 38
click at [672, 174] on span at bounding box center [672, 177] width 6 height 6
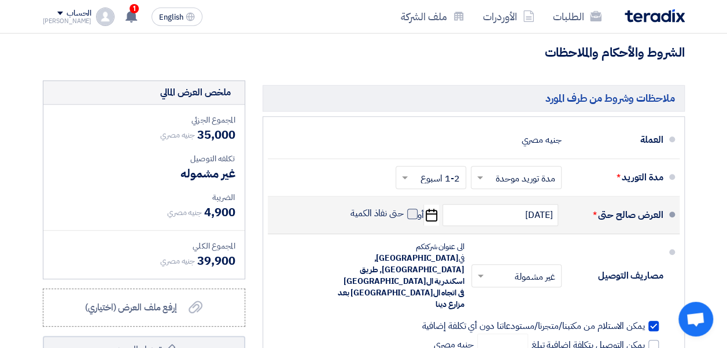
click at [414, 209] on span at bounding box center [412, 214] width 10 height 10
click at [404, 208] on input "حتى نفاذ الكمية" at bounding box center [376, 219] width 56 height 22
click at [414, 209] on span at bounding box center [412, 214] width 10 height 10
click at [404, 208] on input "حتى نفاذ الكمية" at bounding box center [376, 219] width 56 height 22
click at [414, 209] on span at bounding box center [412, 214] width 10 height 10
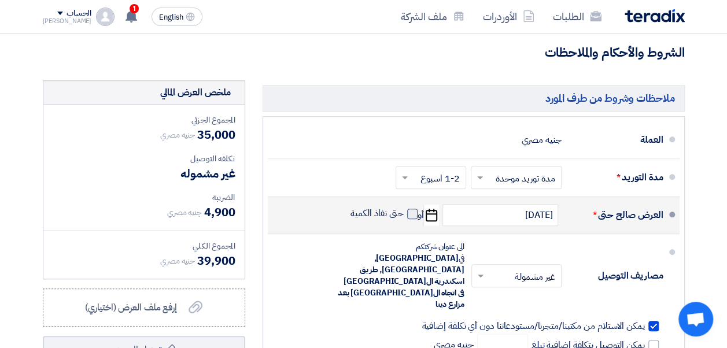
click at [404, 208] on input "حتى نفاذ الكمية" at bounding box center [376, 219] width 56 height 22
checkbox input "true"
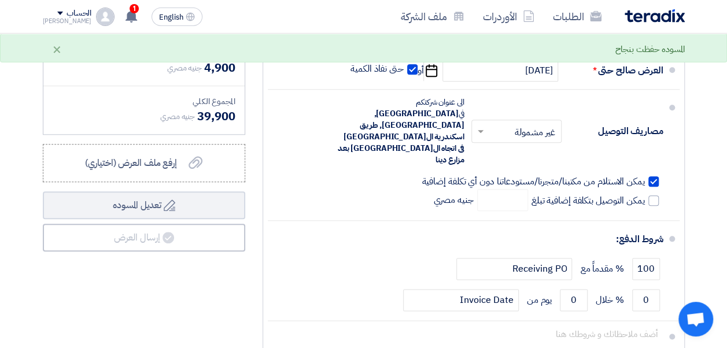
scroll to position [4946, 0]
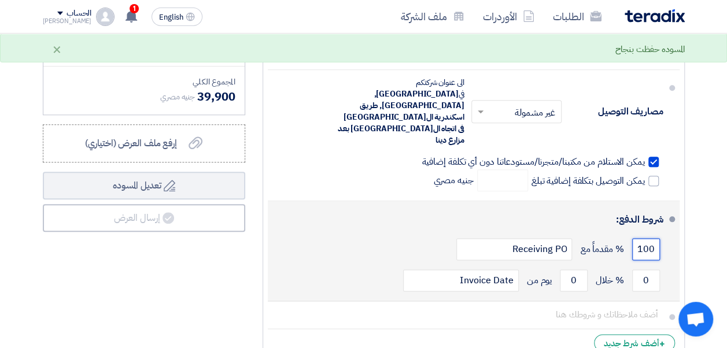
click at [644, 238] on input "100" at bounding box center [646, 249] width 28 height 22
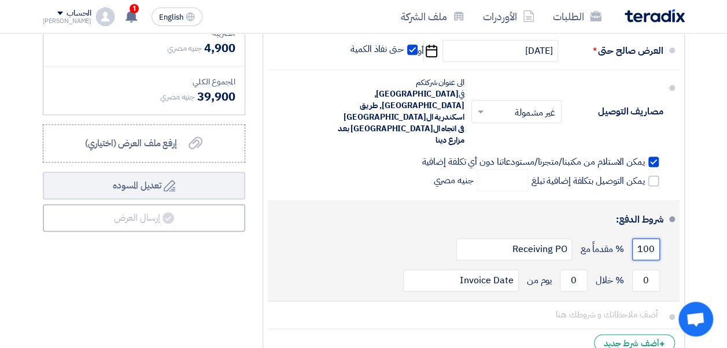
type input "6"
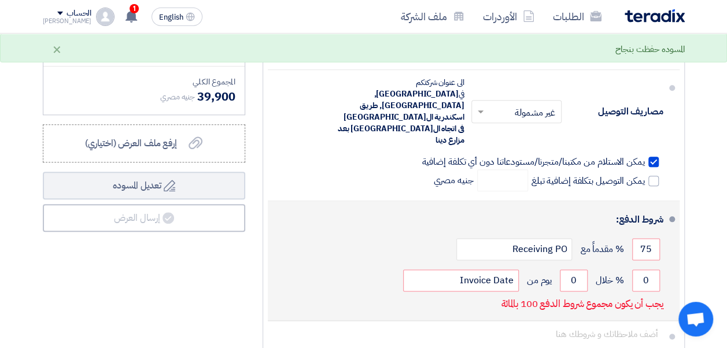
click at [656, 265] on div "0 % خلال 0 يوم من Invoice Date" at bounding box center [470, 280] width 386 height 31
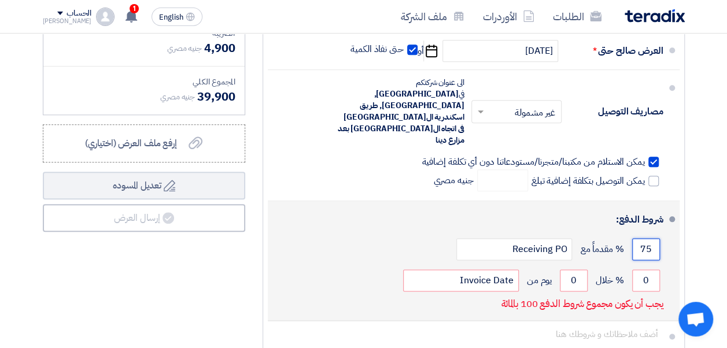
click at [645, 238] on input "75" at bounding box center [646, 249] width 28 height 22
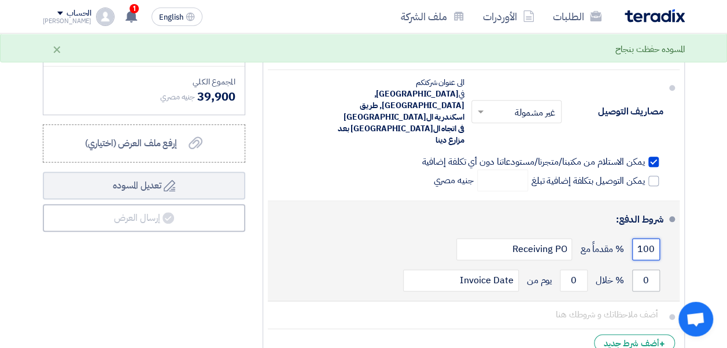
type input "100"
click at [642, 270] on input "0" at bounding box center [646, 281] width 28 height 22
click at [580, 270] on input "0" at bounding box center [574, 281] width 28 height 22
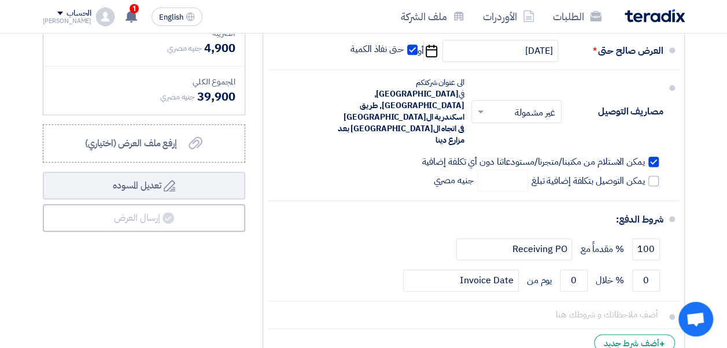
click at [171, 329] on div "ملخص العرض المالي المجموع الجزئي جنيه مصري 35,000 تكلفه التوصيل" at bounding box center [144, 141] width 220 height 451
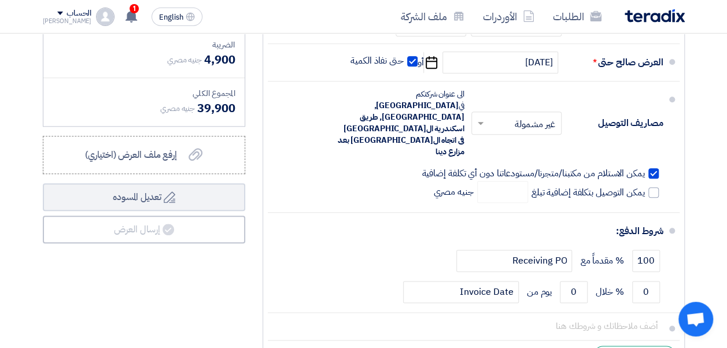
scroll to position [4921, 0]
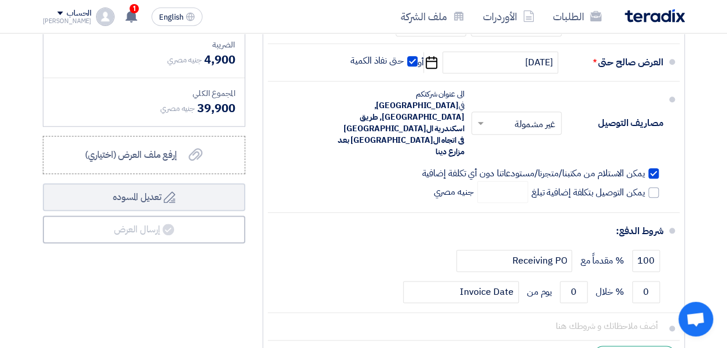
scroll to position [4948, 0]
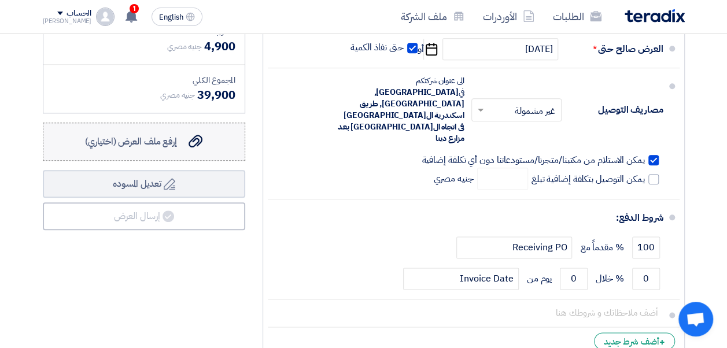
click at [219, 130] on label "إرفع ملف العرض (اختياري) إرفع ملف العرض (اختياري)" at bounding box center [144, 142] width 202 height 38
click at [0, 0] on input "إرفع ملف العرض (اختياري) إرفع ملف العرض (اختياري)" at bounding box center [0, 0] width 0 height 0
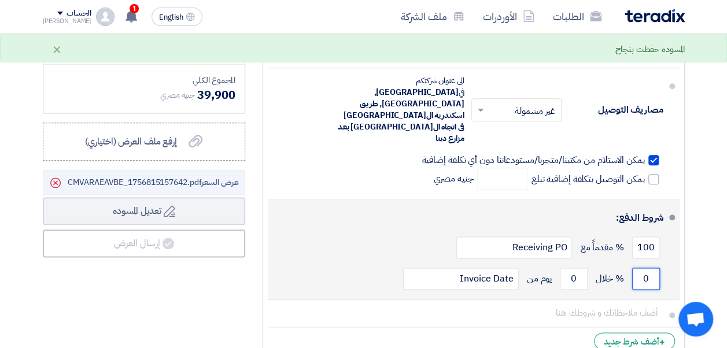
click at [642, 268] on input "0" at bounding box center [646, 279] width 28 height 22
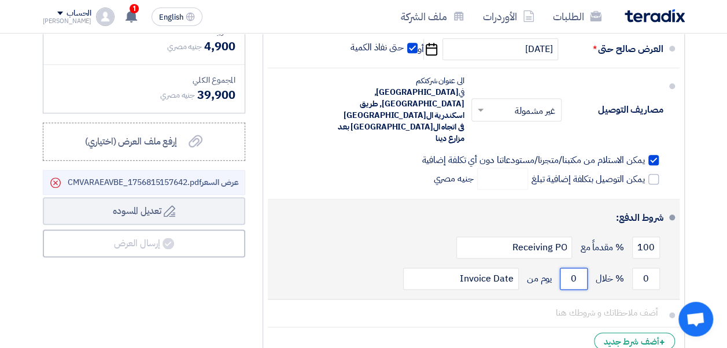
click at [574, 268] on input "0" at bounding box center [574, 279] width 28 height 22
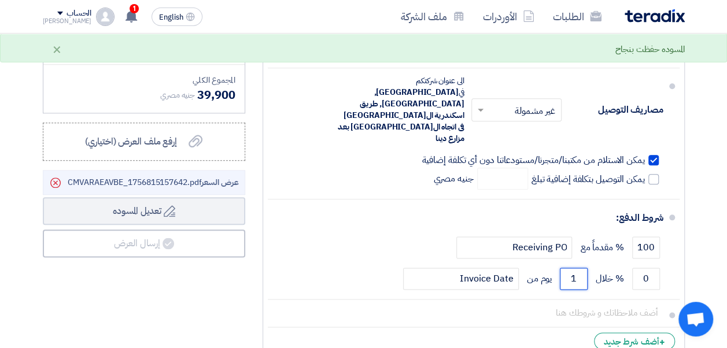
type input "1"
click at [187, 324] on div "ملخص العرض المالي المجموع الجزئي جنيه مصري 35,000 تكلفه التوصيل" at bounding box center [144, 139] width 220 height 451
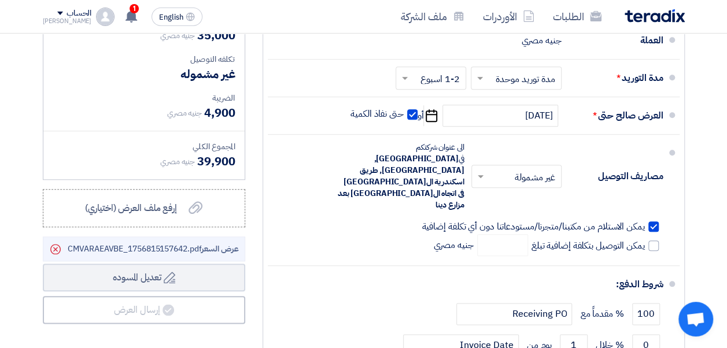
scroll to position [4905, 0]
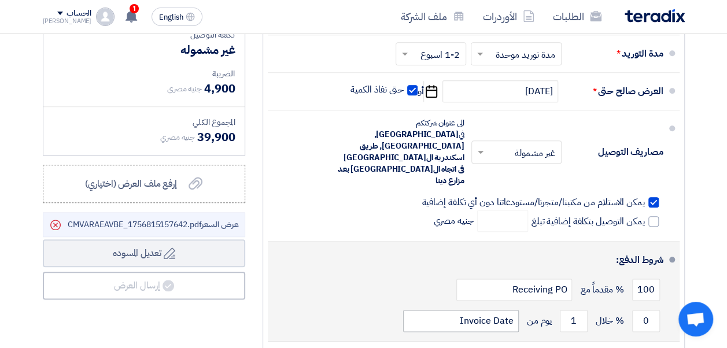
drag, startPoint x: 481, startPoint y: 298, endPoint x: 485, endPoint y: 290, distance: 9.3
click at [485, 305] on div "0 % خلال 1 يوم من Invoice Date" at bounding box center [470, 320] width 386 height 31
click at [485, 310] on input "Invoice Date" at bounding box center [461, 321] width 116 height 22
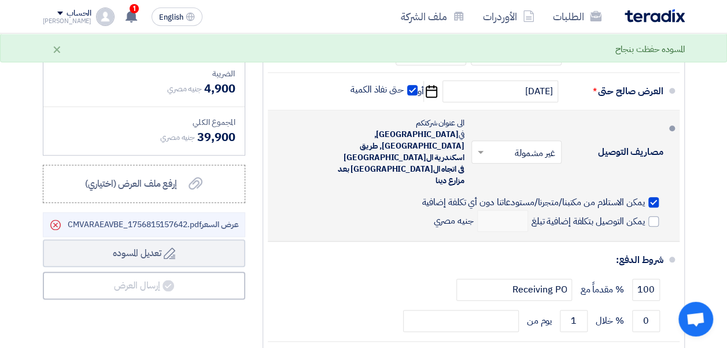
click at [376, 187] on div "مصاريف التوصيل × غير مشمولة × الى عنوان شركتكم في [GEOGRAPHIC_DATA], [GEOGRAPHI…" at bounding box center [470, 175] width 386 height 121
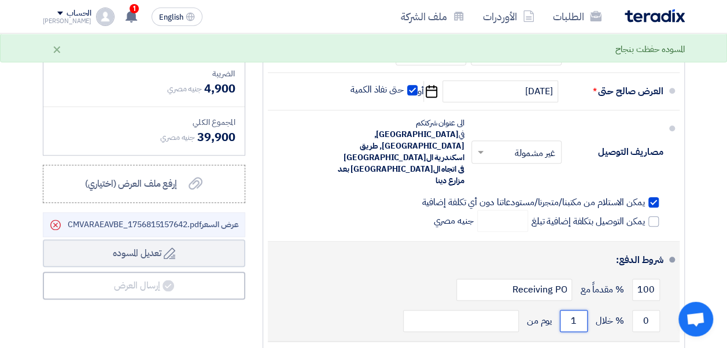
click at [576, 310] on input "1" at bounding box center [574, 321] width 28 height 22
click at [641, 310] on input "0" at bounding box center [646, 321] width 28 height 22
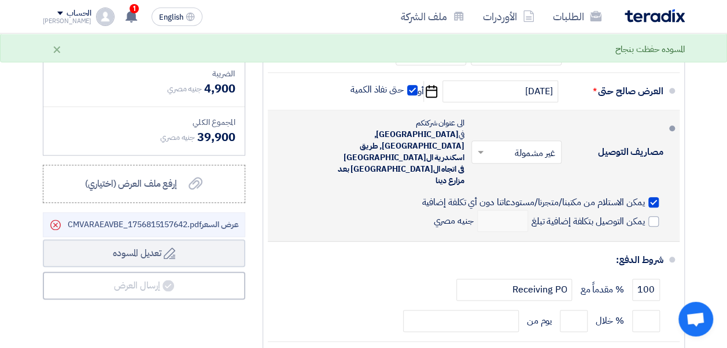
click at [377, 196] on div "مصاريف التوصيل × غير مشمولة × الى عنوان شركتكم في [GEOGRAPHIC_DATA], [GEOGRAPHI…" at bounding box center [470, 175] width 386 height 121
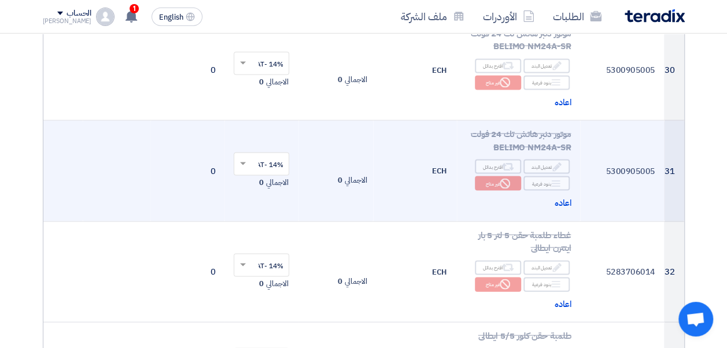
scroll to position [3250, 0]
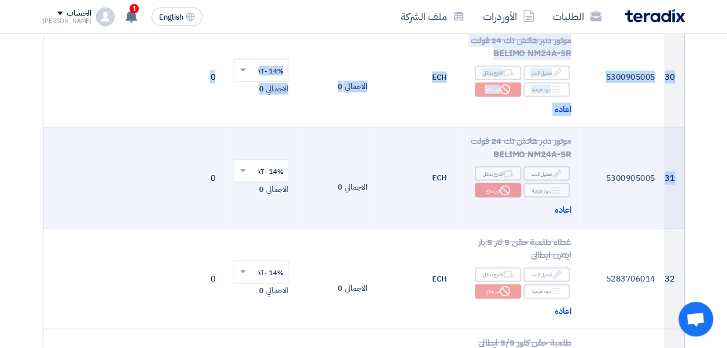
drag, startPoint x: 672, startPoint y: 176, endPoint x: 665, endPoint y: 165, distance: 13.2
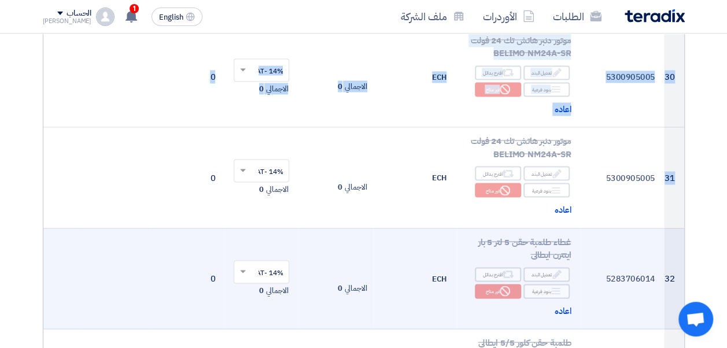
click at [330, 228] on td "الاجمالي 0" at bounding box center [335, 278] width 74 height 101
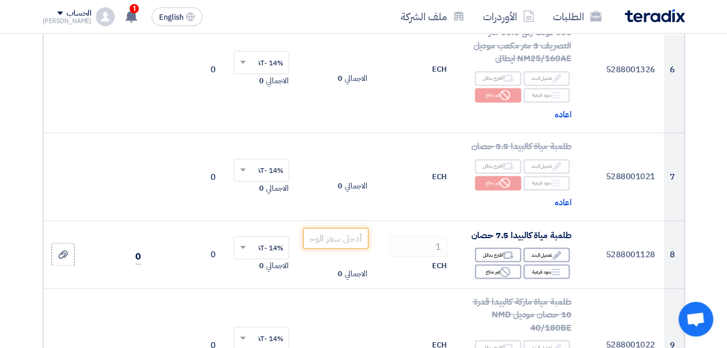
scroll to position [751, 0]
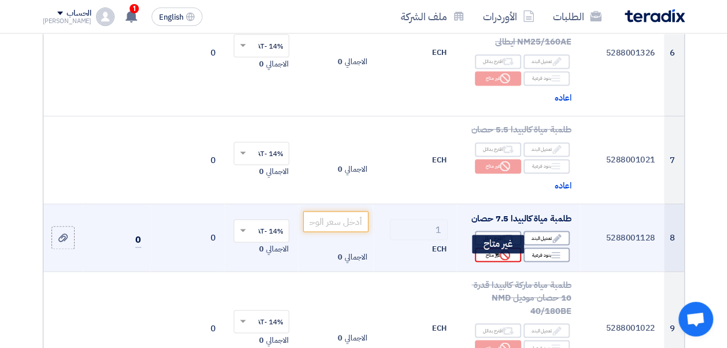
click at [481, 262] on div "Reject غير متاح" at bounding box center [498, 255] width 46 height 14
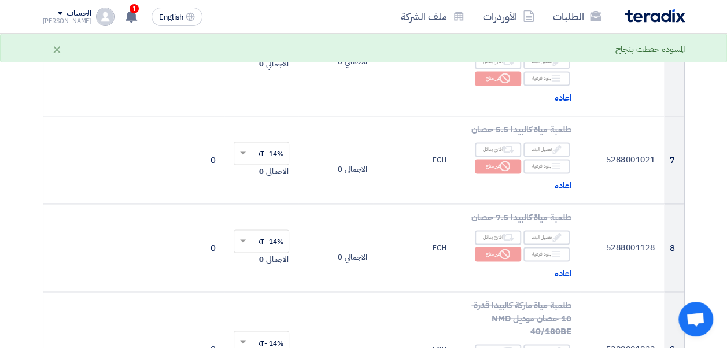
drag, startPoint x: 726, startPoint y: 65, endPoint x: 733, endPoint y: 135, distance: 70.9
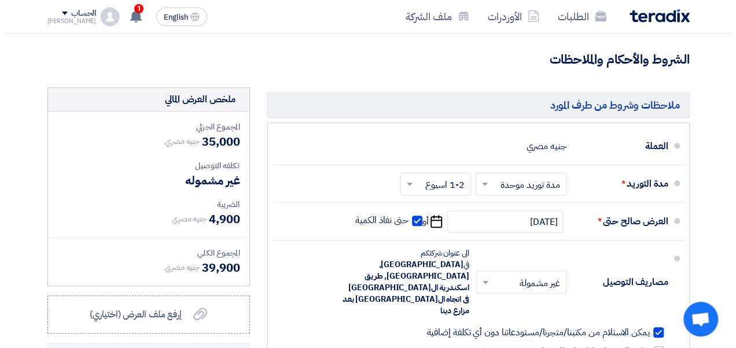
scroll to position [4990, 0]
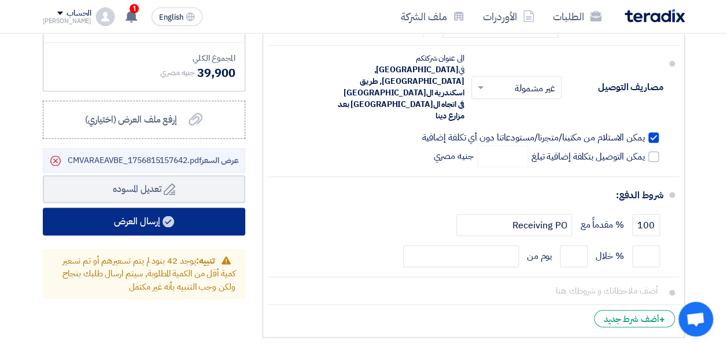
click at [198, 212] on button "إرسال العرض" at bounding box center [144, 222] width 202 height 28
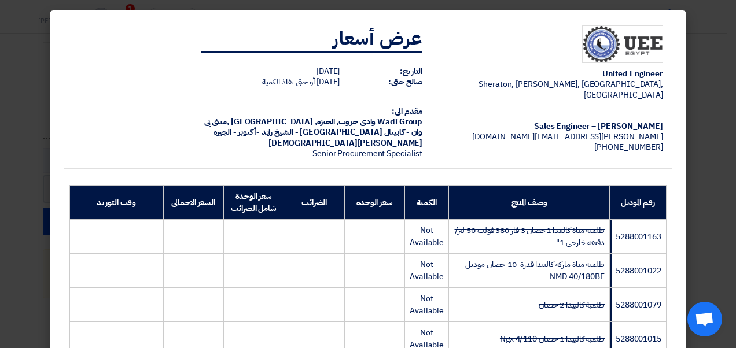
click at [545, 99] on td "United Engineer [GEOGRAPHIC_DATA], [GEOGRAPHIC_DATA], [GEOGRAPHIC_DATA], [GEOGR…" at bounding box center [552, 92] width 241 height 153
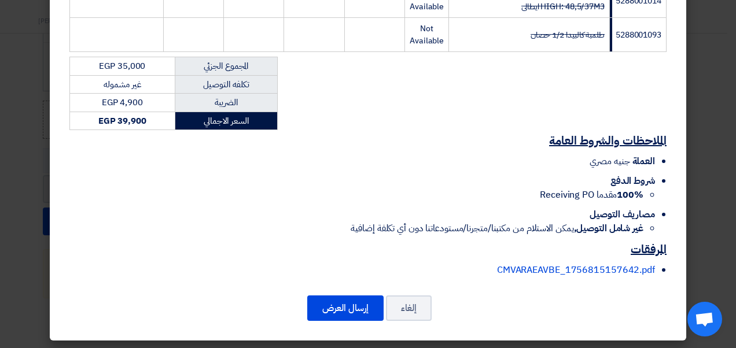
scroll to position [1725, 0]
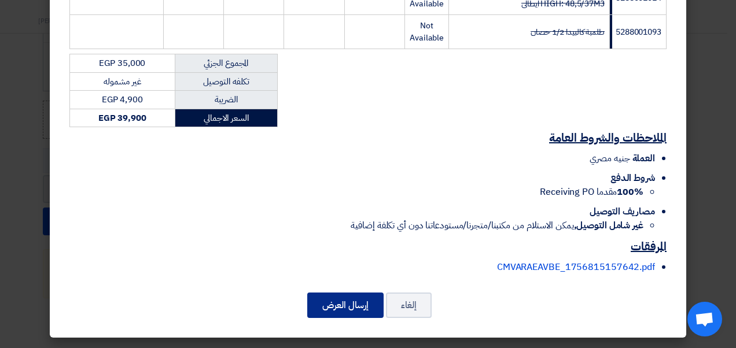
click at [346, 313] on button "إرسال العرض" at bounding box center [345, 305] width 76 height 25
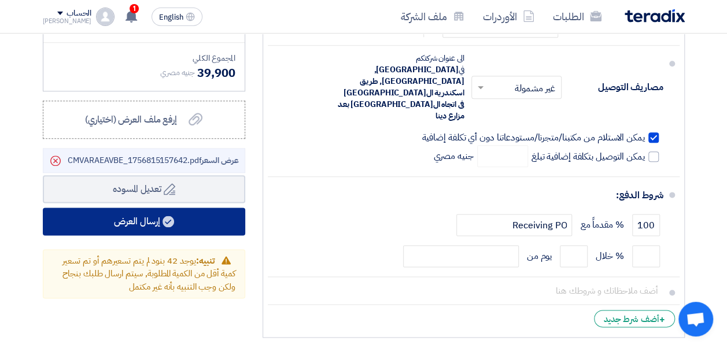
click at [199, 215] on button "إرسال العرض" at bounding box center [144, 222] width 202 height 28
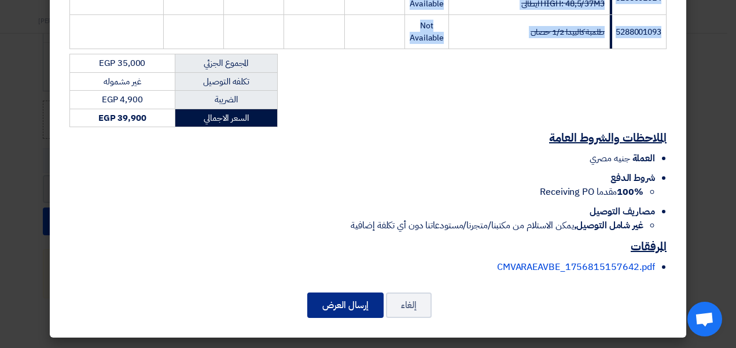
click at [374, 305] on button "إرسال العرض" at bounding box center [345, 305] width 76 height 25
